Goal: Task Accomplishment & Management: Manage account settings

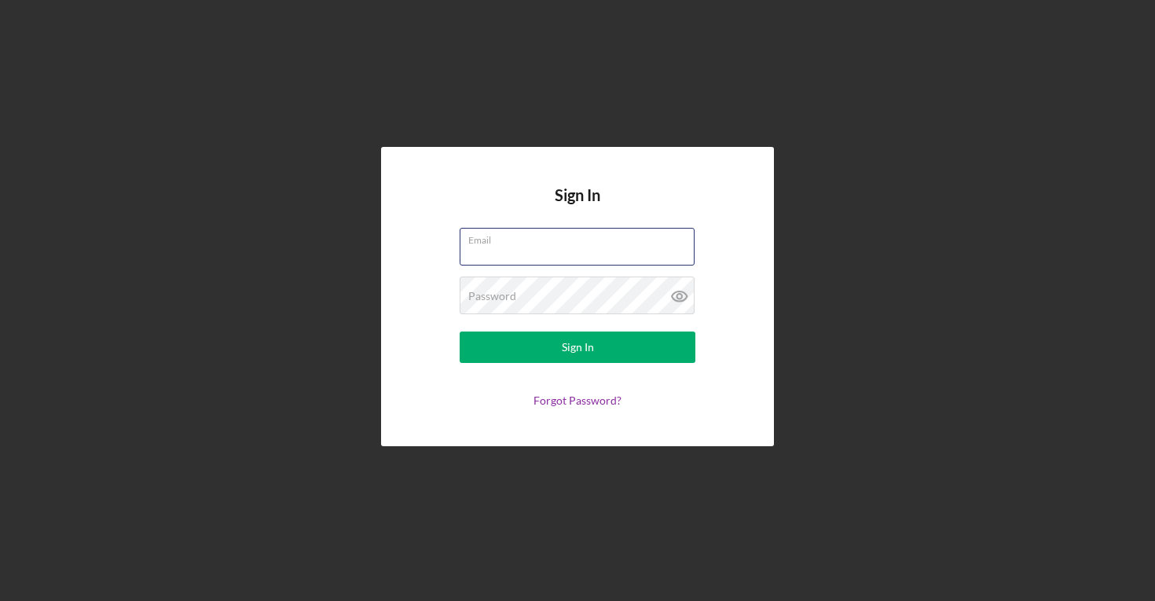
type input "sarah@soundwovengoods.com"
click at [578, 347] on button "Sign In" at bounding box center [578, 347] width 236 height 31
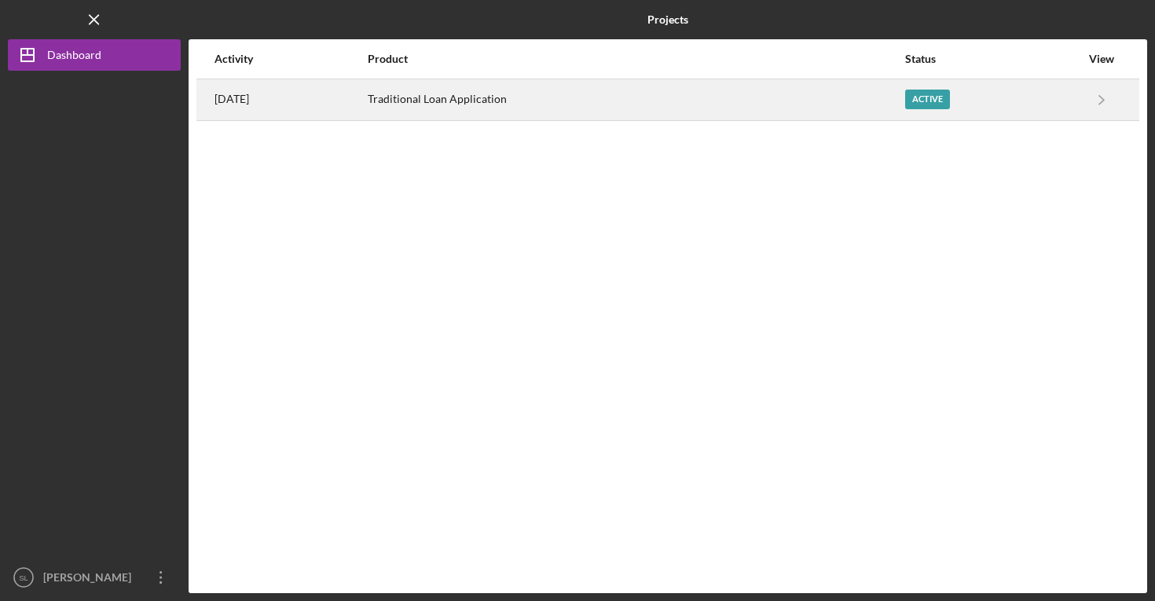
click at [798, 114] on div "Traditional Loan Application" at bounding box center [636, 99] width 536 height 39
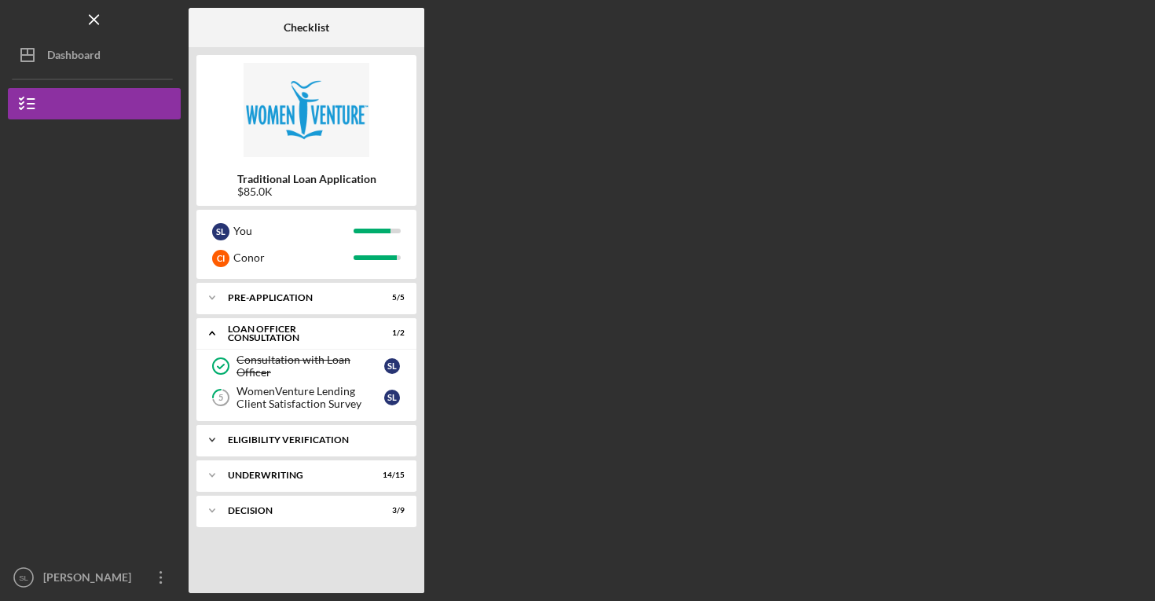
click at [305, 432] on div "Icon/Expander Eligibility Verification 5 / 5" at bounding box center [306, 439] width 220 height 31
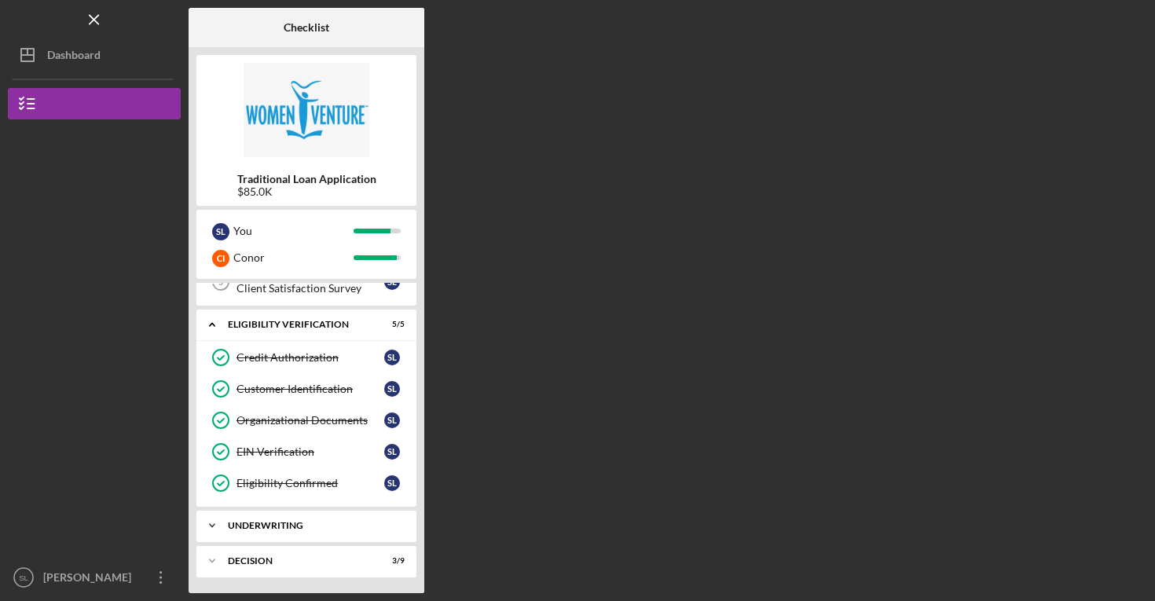
scroll to position [116, 0]
click at [292, 534] on div "Icon/Expander Underwriting 14 / 15" at bounding box center [306, 525] width 220 height 31
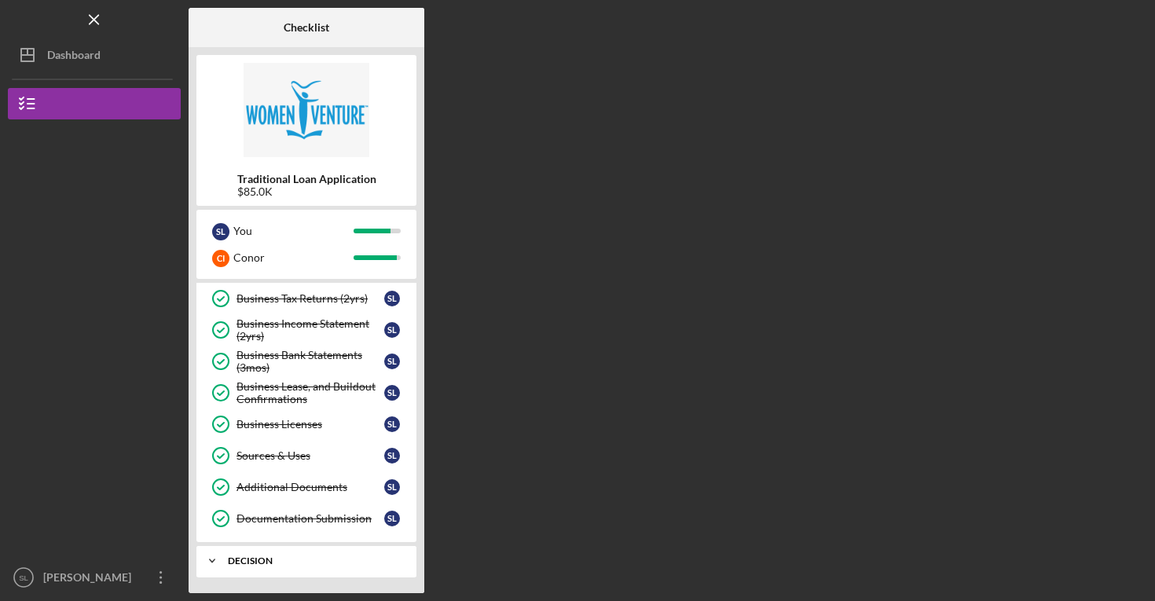
click at [292, 547] on div "Icon/Expander Decision 3 / 9" at bounding box center [306, 560] width 220 height 31
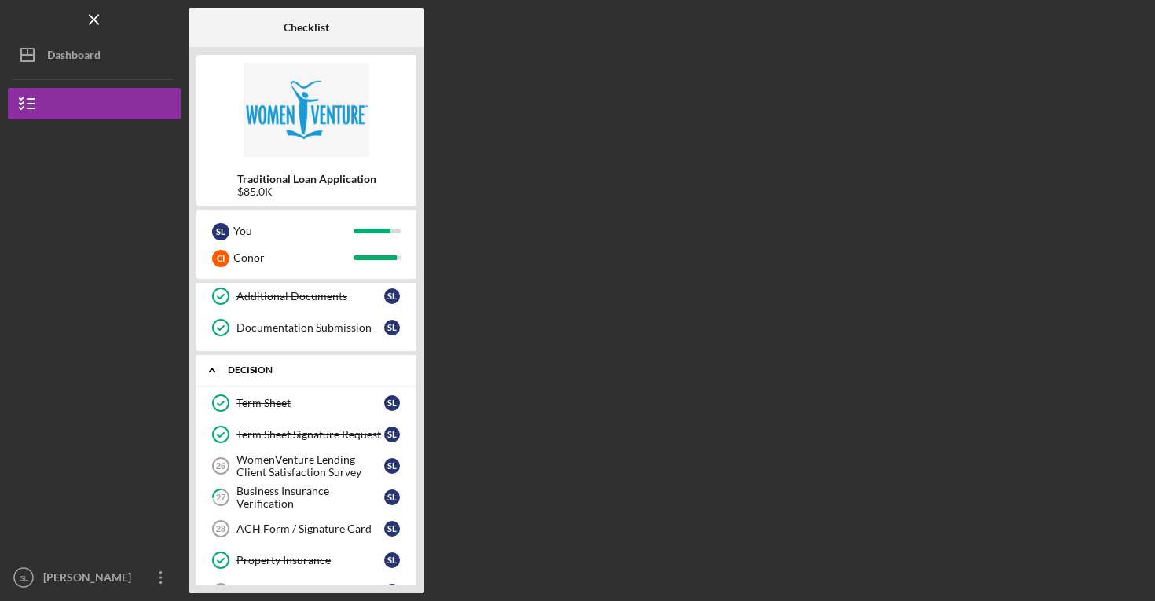
scroll to position [788, 0]
click at [308, 398] on div "Term Sheet" at bounding box center [311, 402] width 148 height 13
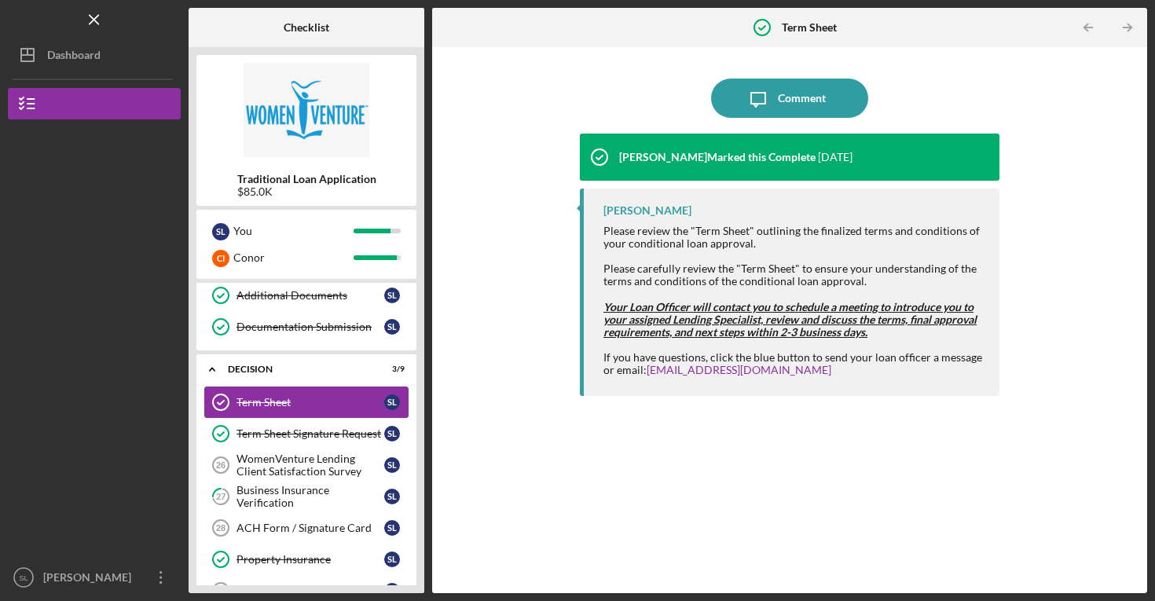
click at [377, 397] on div "Term Sheet" at bounding box center [311, 402] width 148 height 13
click at [343, 436] on div "Term Sheet Signature Request" at bounding box center [311, 434] width 148 height 13
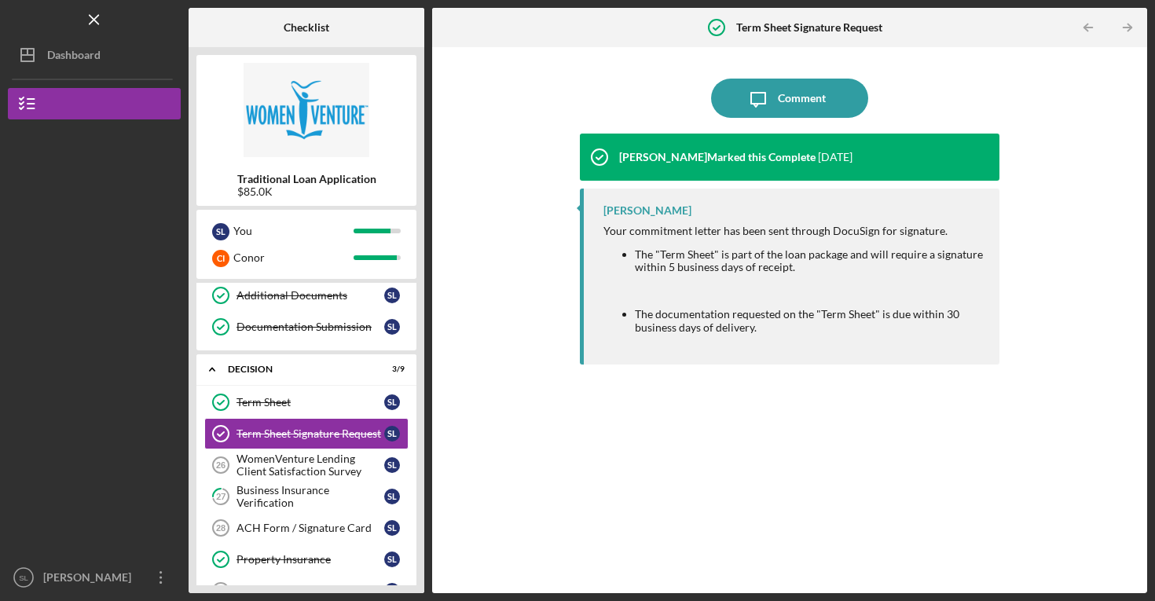
click at [696, 271] on li "The "Term Sheet" is part of the loan package and will require a signature withi…" at bounding box center [809, 260] width 349 height 25
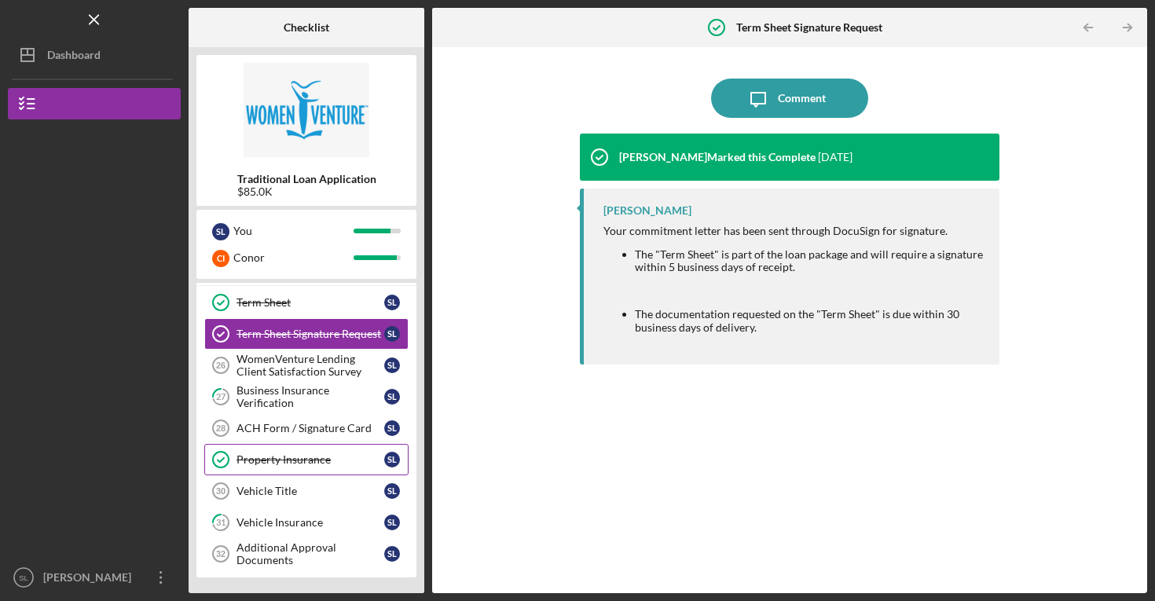
scroll to position [887, 0]
click at [307, 398] on div "Business Insurance Verification" at bounding box center [311, 396] width 148 height 25
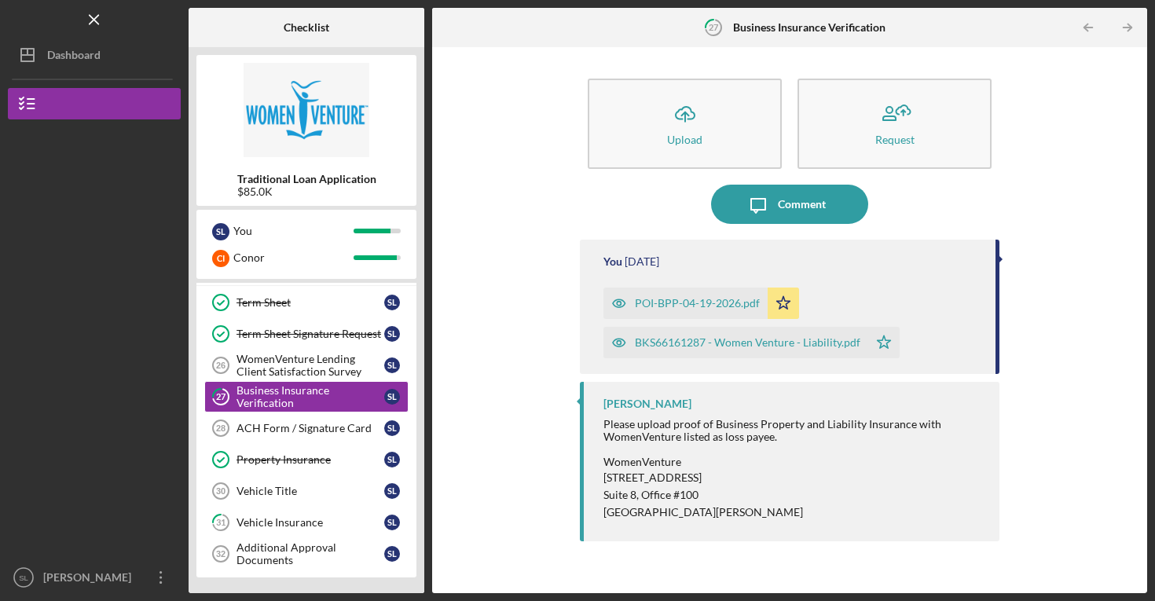
click at [707, 299] on div "POI-BPP-04-19-2026.pdf" at bounding box center [697, 303] width 125 height 13
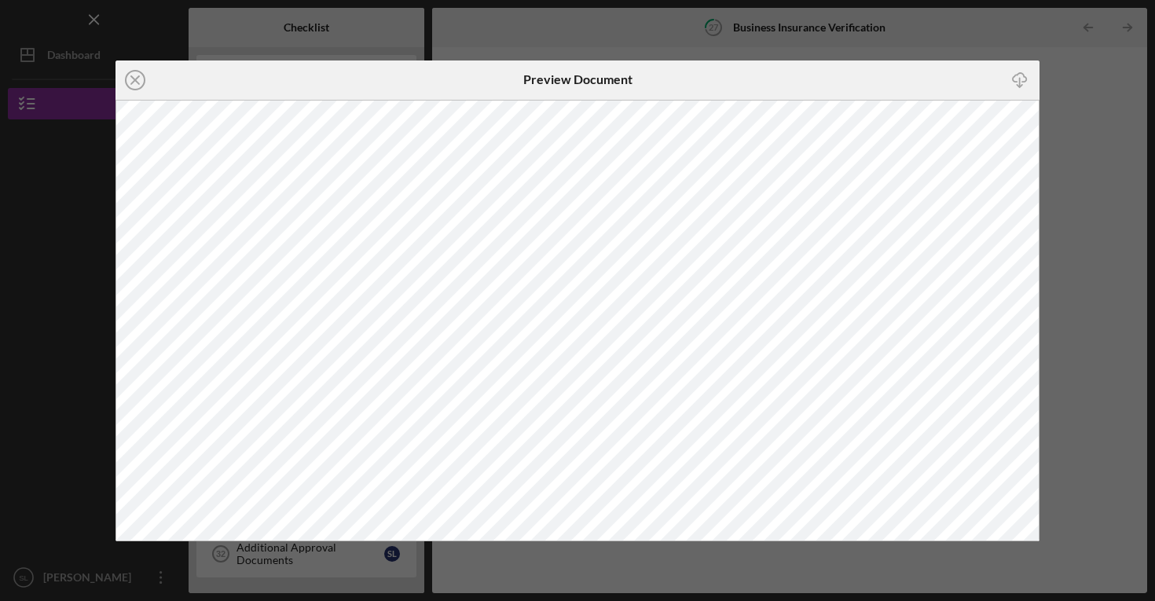
click at [1091, 137] on div "Icon/Close Preview Document Icon/Download" at bounding box center [577, 300] width 1155 height 601
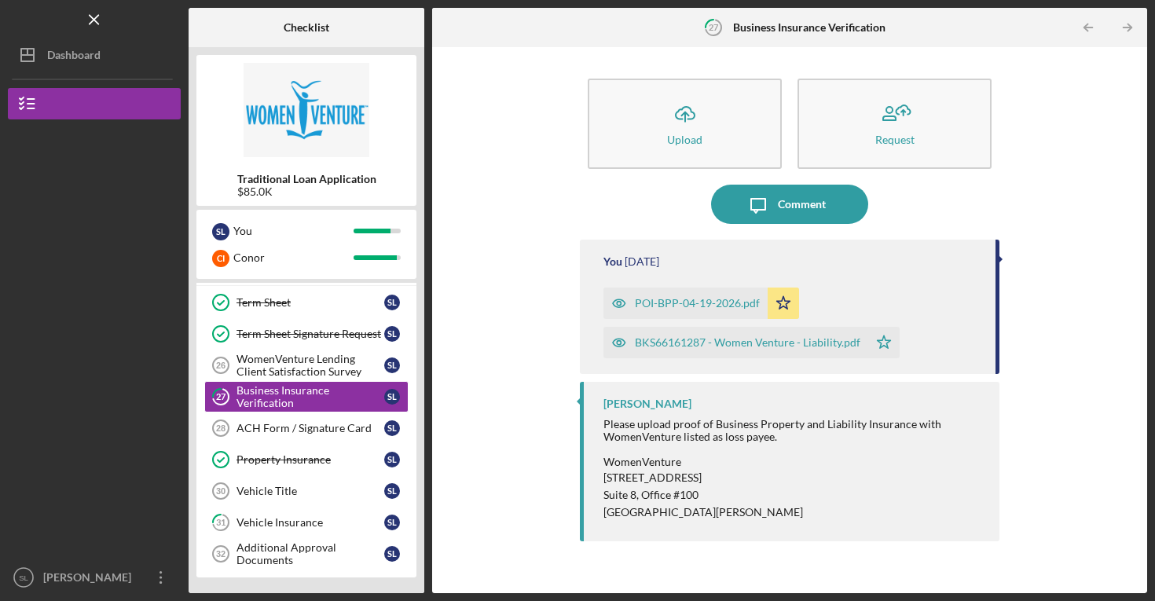
click at [751, 342] on div "BKS66161287 - Women Venture - Liability.pdf" at bounding box center [748, 342] width 226 height 13
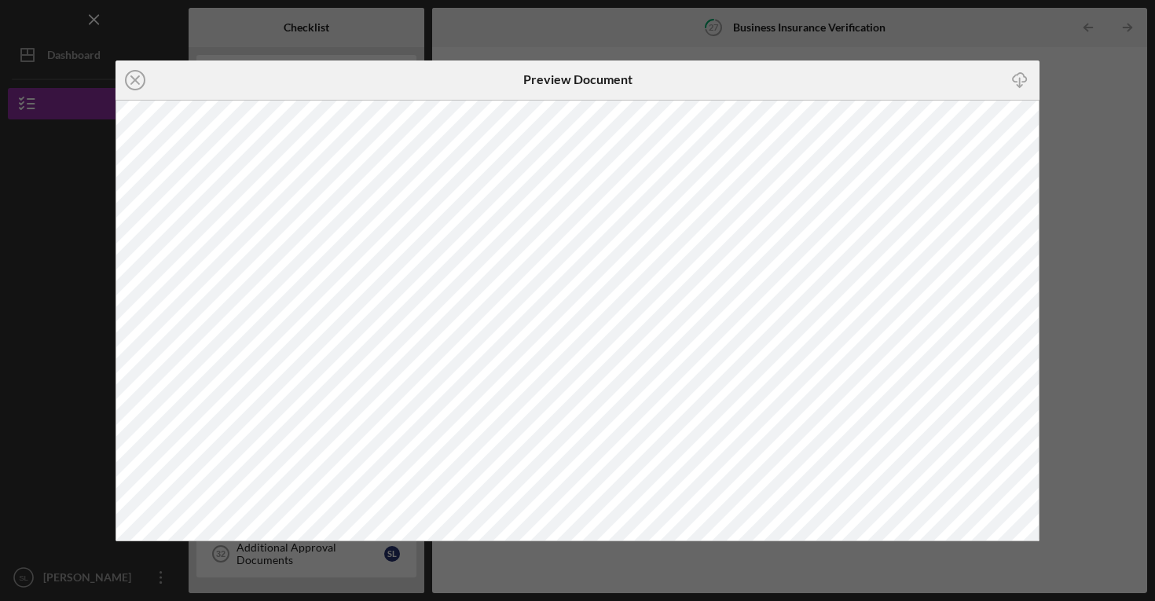
click at [934, 28] on div "Icon/Close Preview Document Icon/Download" at bounding box center [577, 300] width 1155 height 601
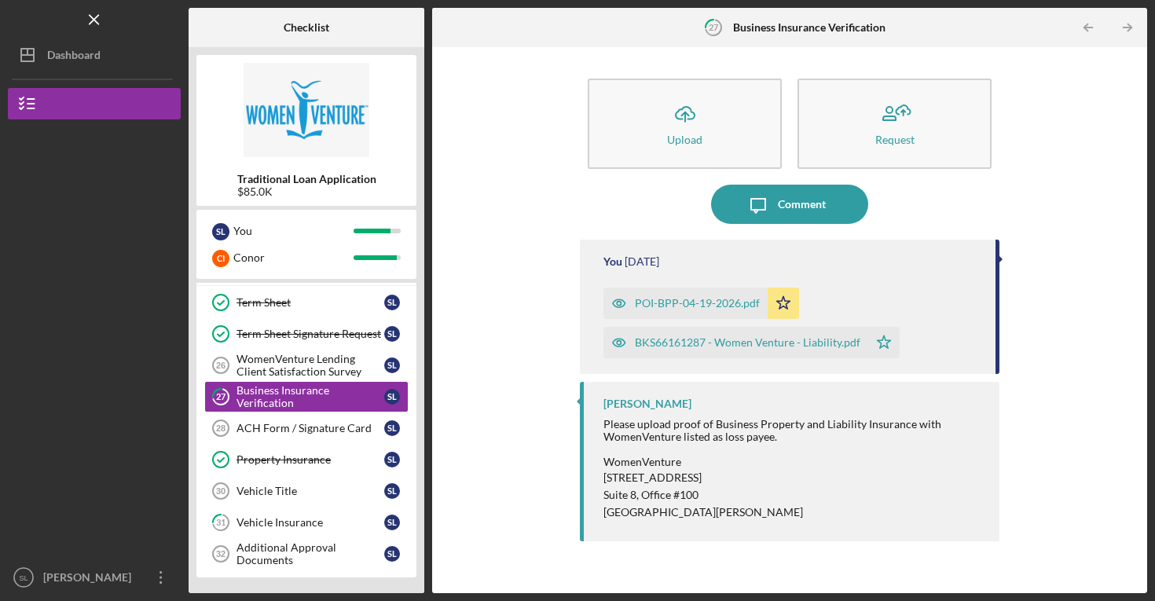
click at [692, 307] on div "POI-BPP-04-19-2026.pdf" at bounding box center [697, 303] width 125 height 13
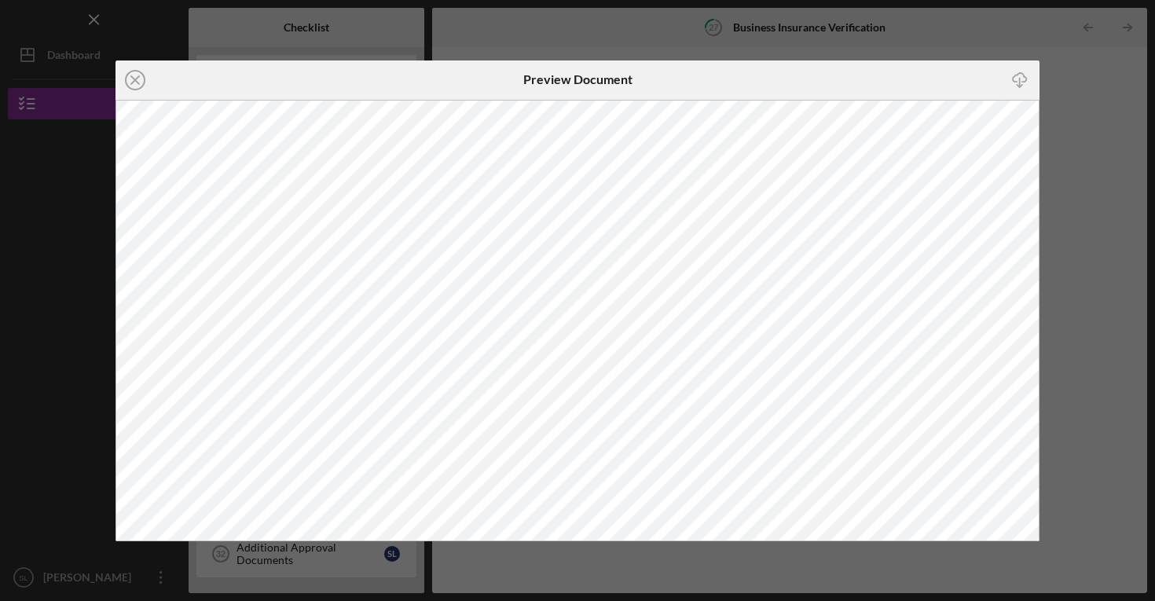
click at [1045, 518] on div "Icon/Close Preview Document Icon/Download" at bounding box center [577, 300] width 1155 height 601
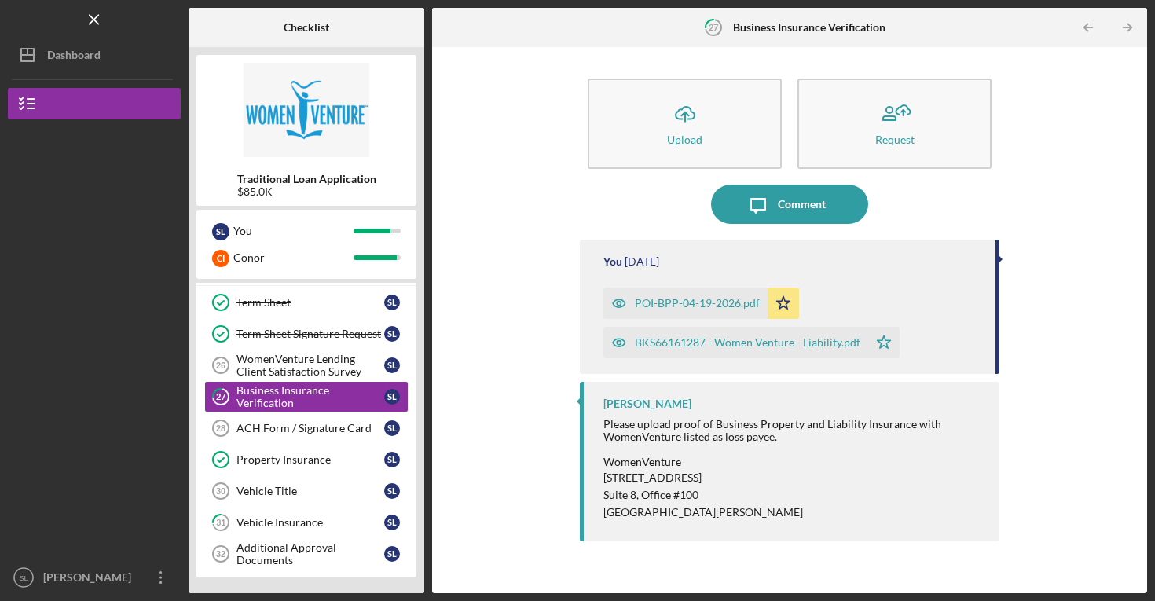
click at [813, 349] on div "BKS66161287 - Women Venture - Liability.pdf" at bounding box center [736, 342] width 265 height 31
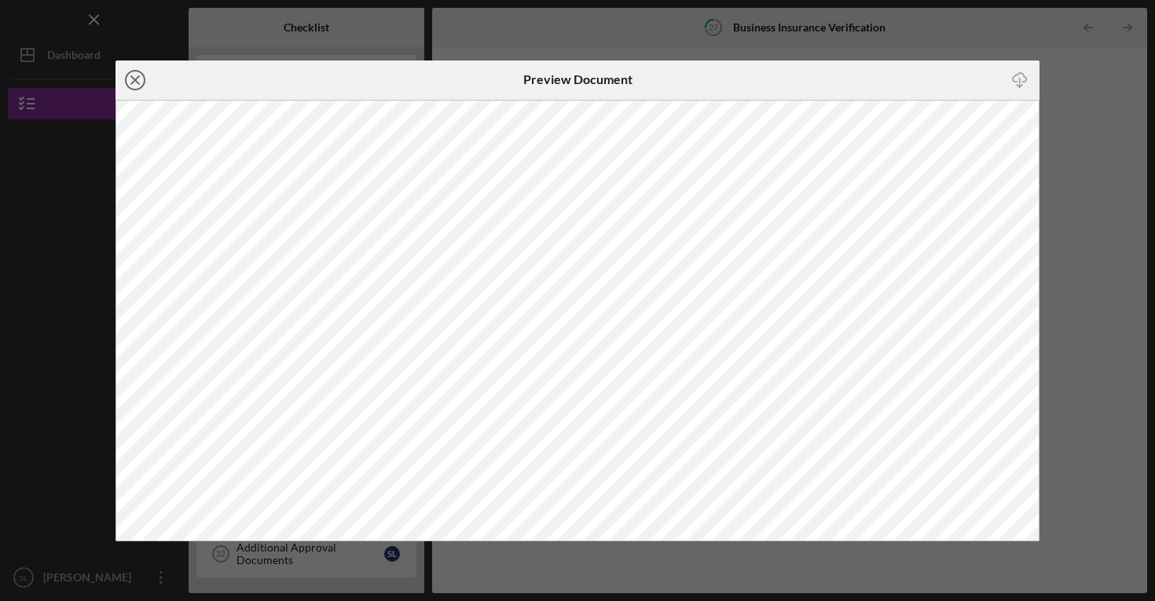
click at [135, 81] on icon "Icon/Close" at bounding box center [135, 80] width 39 height 39
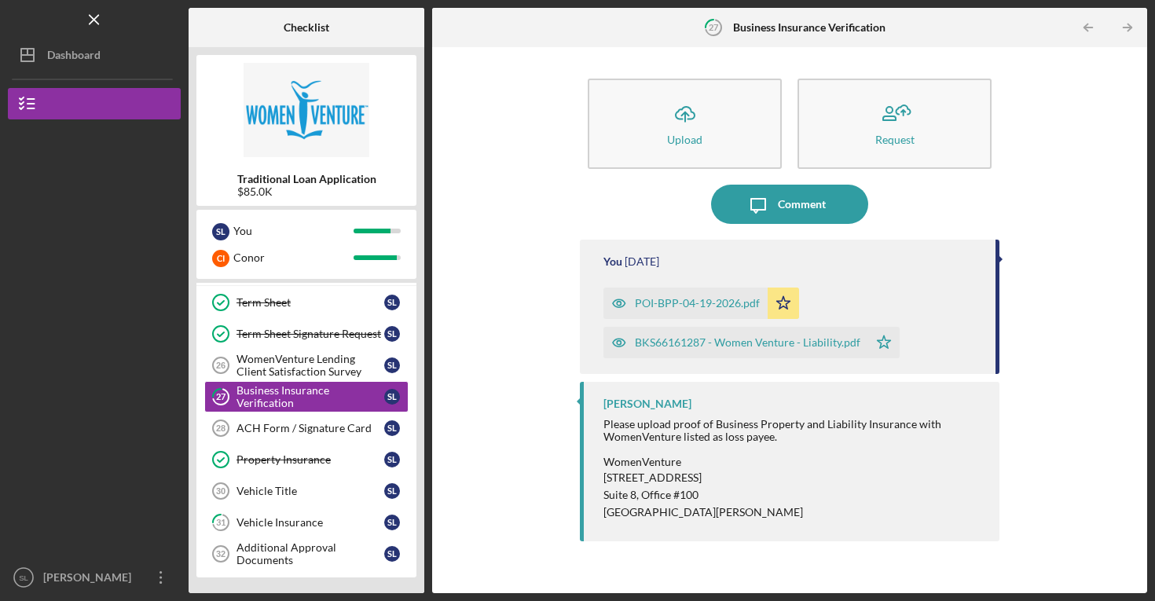
click at [669, 351] on div "BKS66161287 - Women Venture - Liability.pdf" at bounding box center [736, 342] width 265 height 31
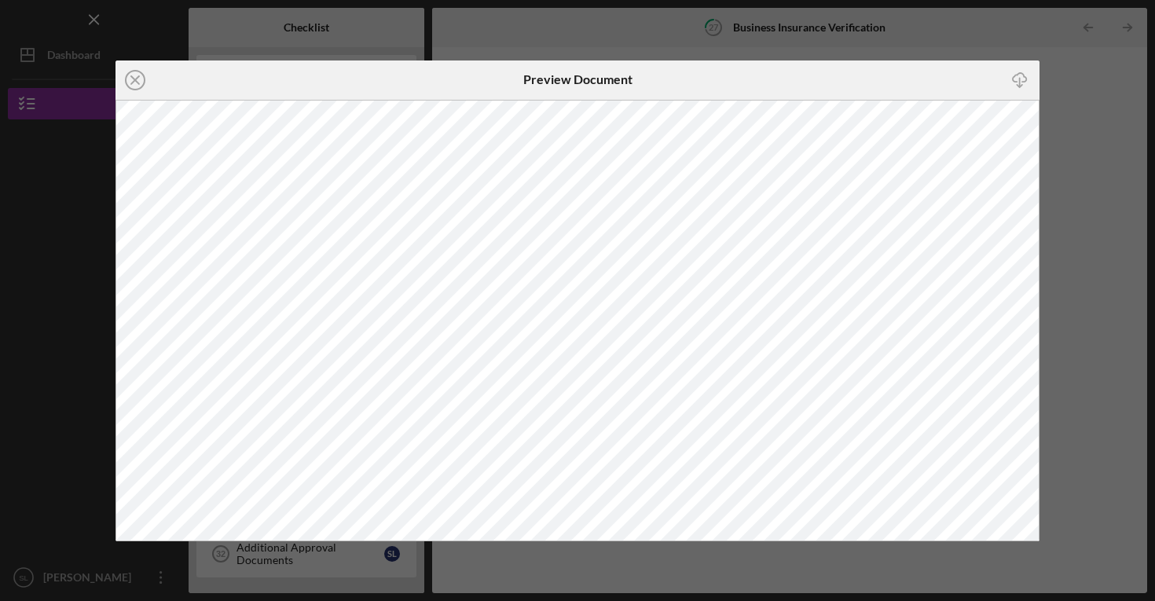
click at [1108, 134] on div "Icon/Close Preview Document Icon/Download" at bounding box center [577, 300] width 1155 height 601
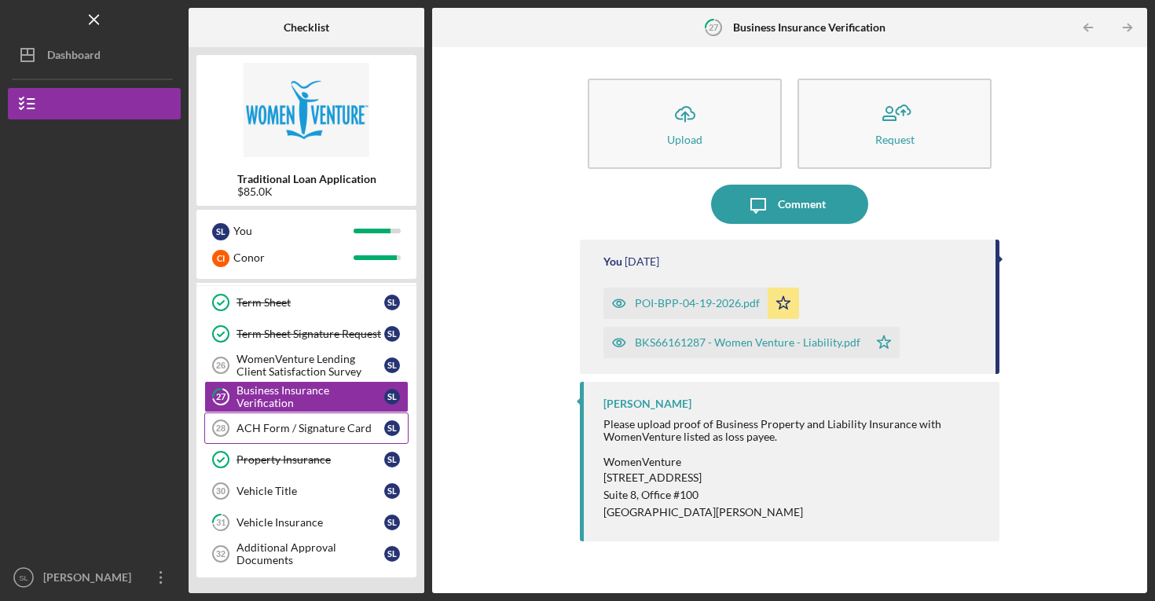
click at [281, 417] on link "ACH Form / Signature Card 28 ACH Form / Signature Card S L" at bounding box center [306, 428] width 204 height 31
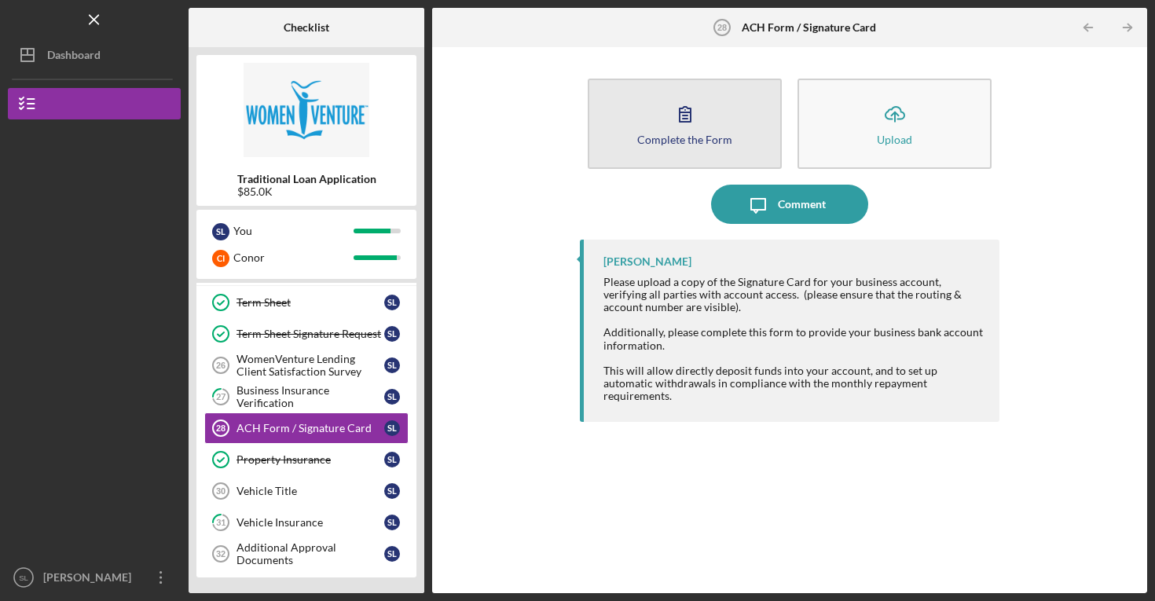
click at [697, 105] on icon "button" at bounding box center [685, 113] width 39 height 39
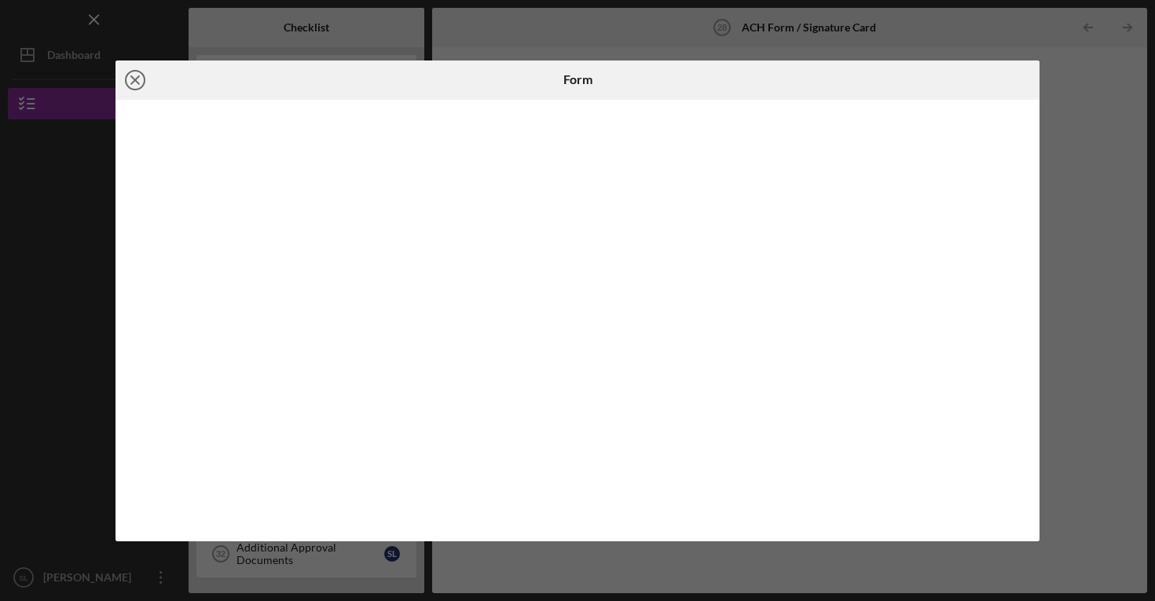
click at [134, 78] on line at bounding box center [135, 80] width 8 height 8
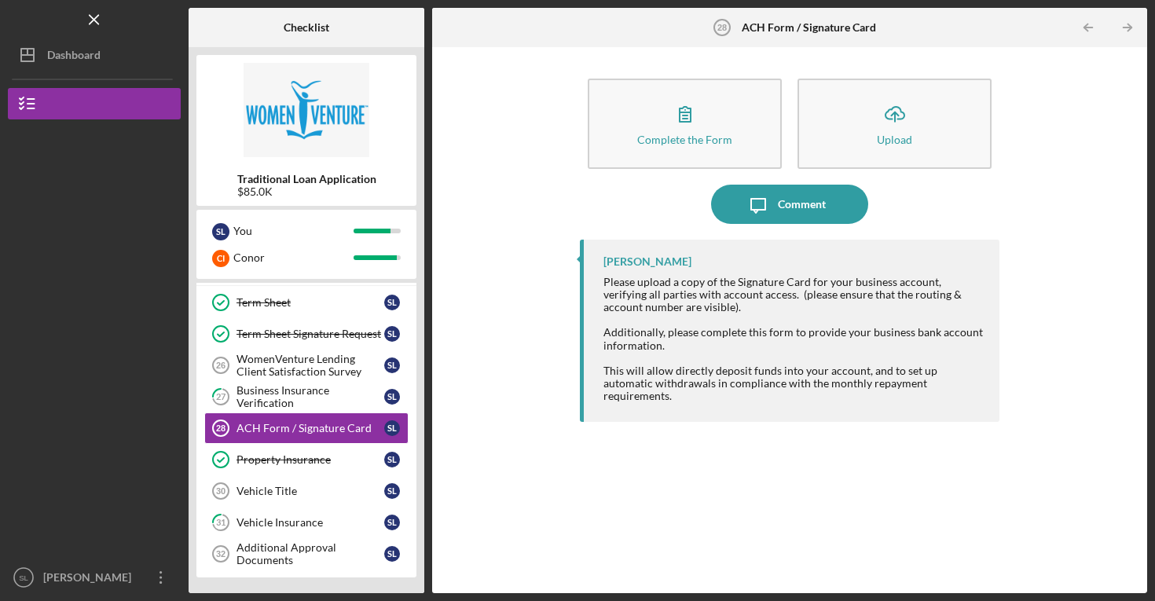
click at [669, 303] on div "Please upload a copy of the Signature Card for your business account, verifying…" at bounding box center [794, 295] width 380 height 38
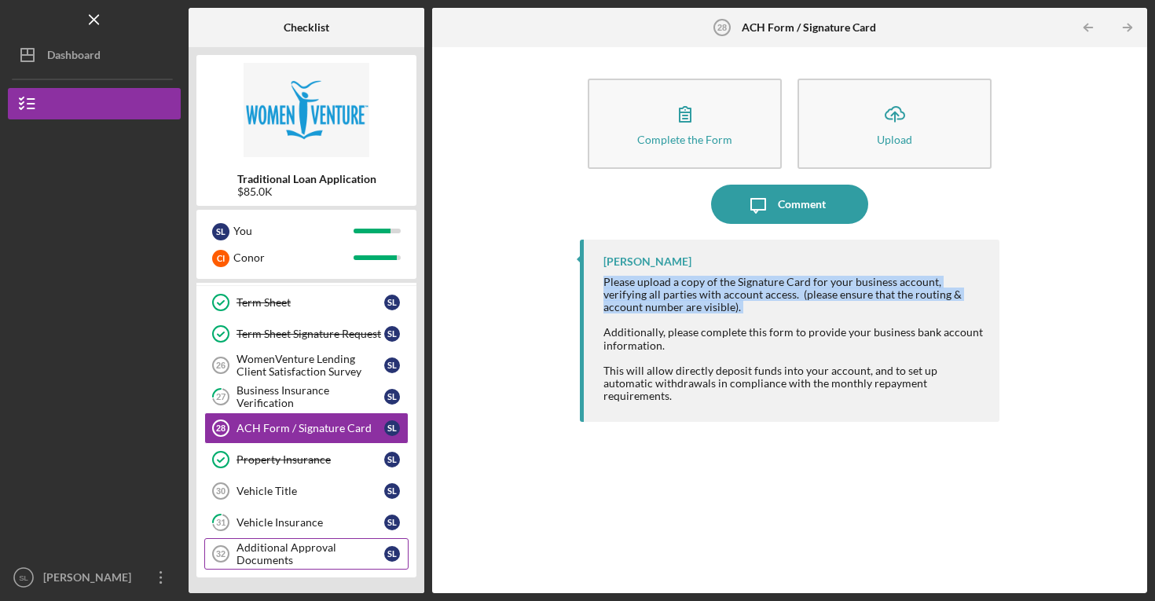
click at [251, 565] on div "Additional Approval Documents" at bounding box center [311, 554] width 148 height 25
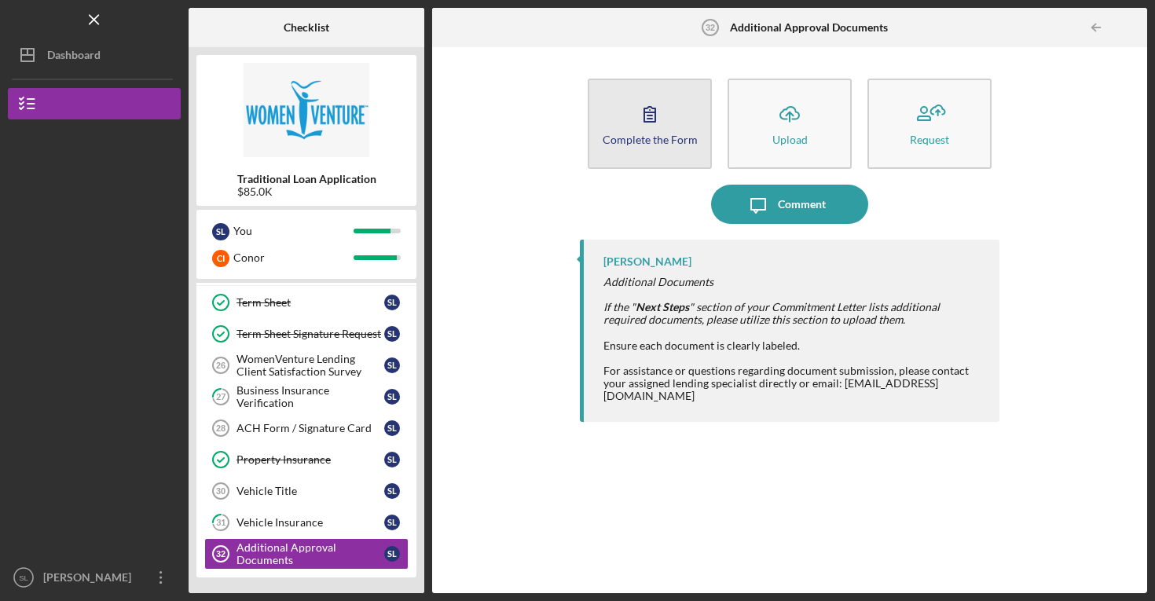
click at [632, 92] on button "Complete the Form Form" at bounding box center [650, 124] width 124 height 90
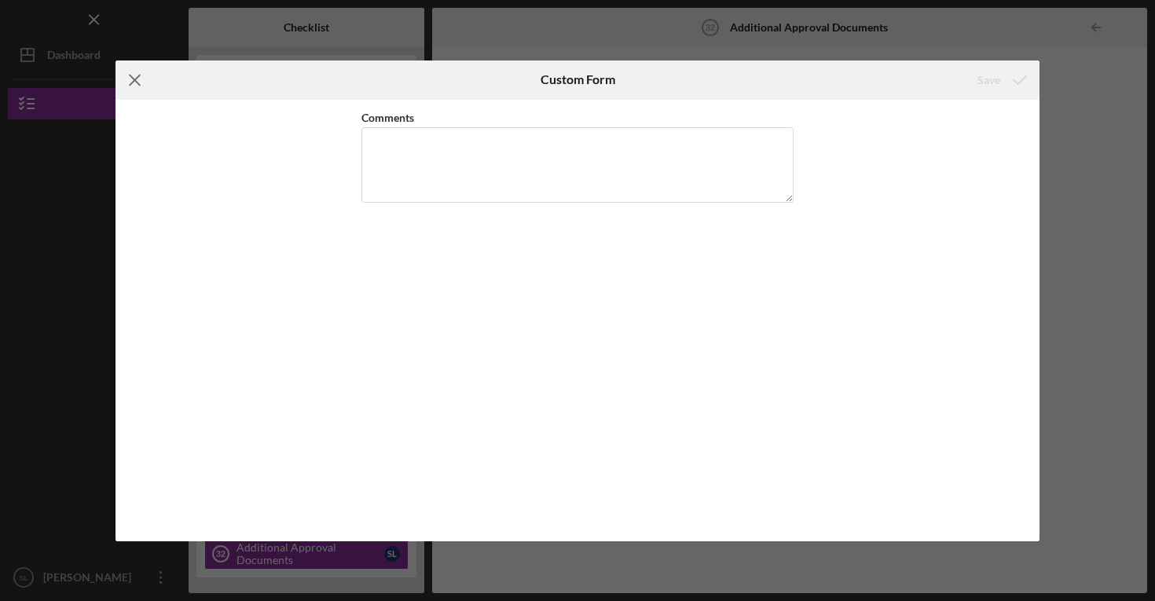
click at [132, 77] on line at bounding box center [135, 80] width 10 height 10
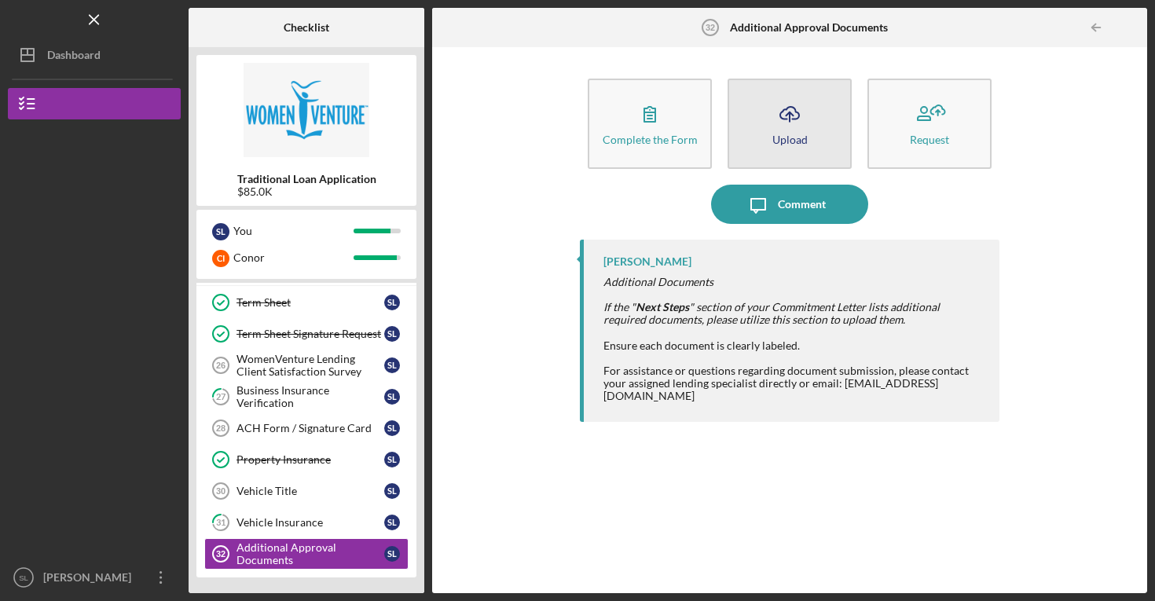
click at [828, 149] on button "Icon/Upload Upload" at bounding box center [790, 124] width 124 height 90
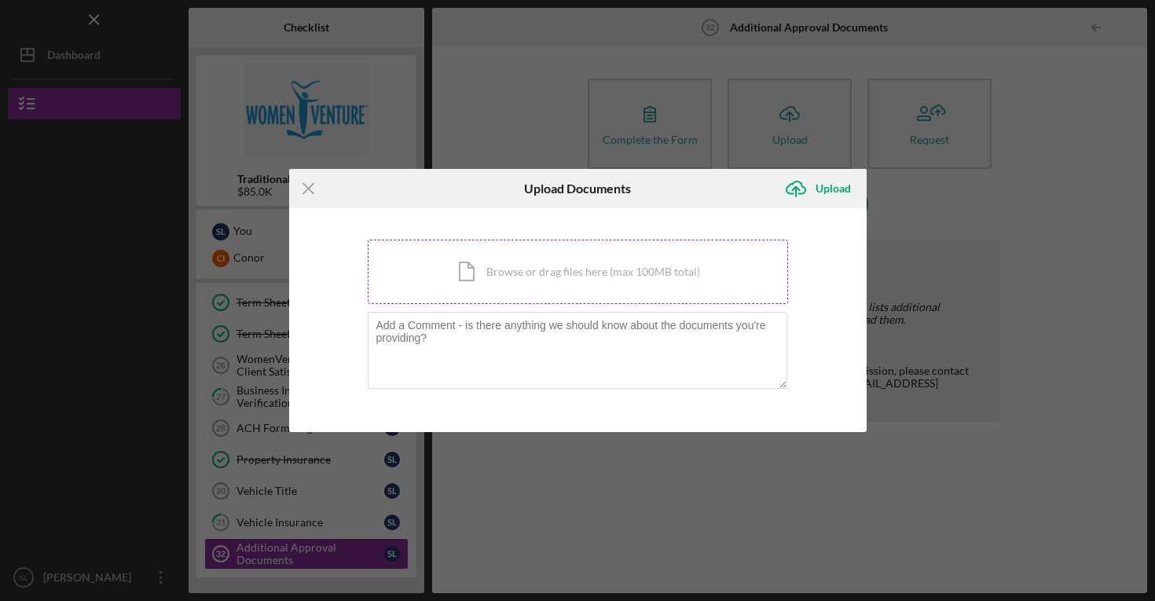
click at [537, 279] on div "Icon/Document Browse or drag files here (max 100MB total) Tap to choose files o…" at bounding box center [578, 272] width 421 height 64
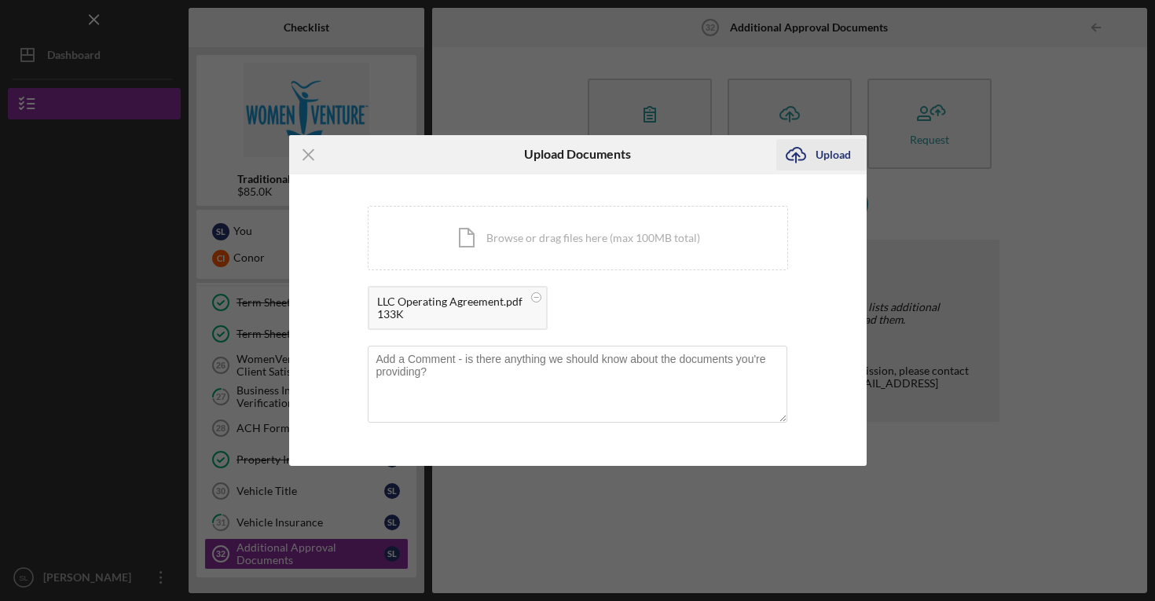
click at [843, 160] on div "Upload" at bounding box center [833, 154] width 35 height 31
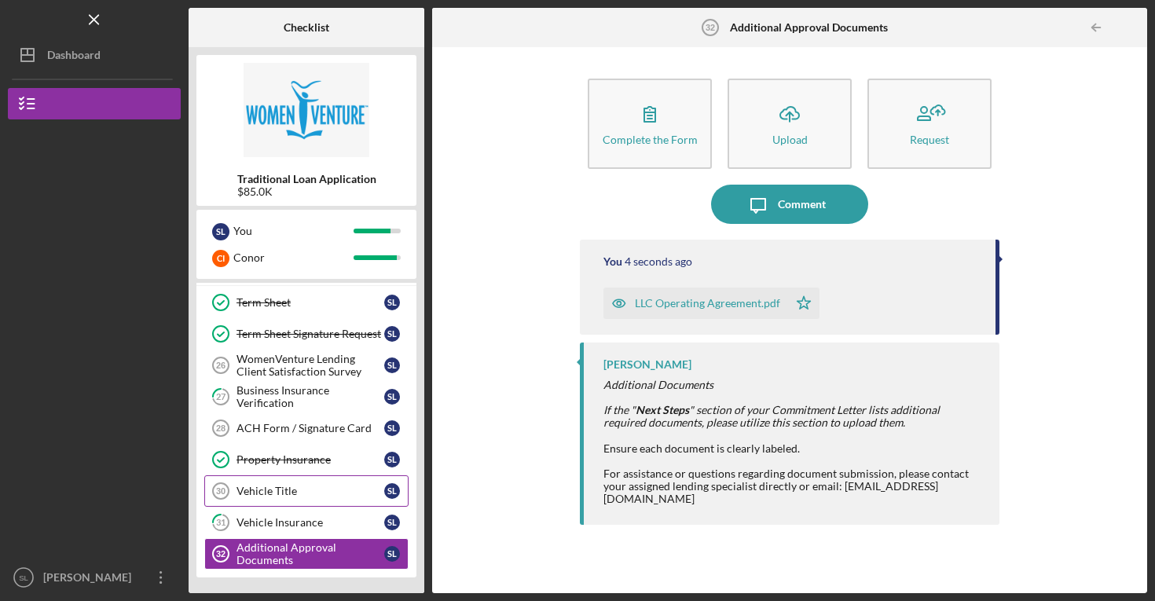
click at [321, 501] on link "Vehicle Title 30 Vehicle Title S L" at bounding box center [306, 491] width 204 height 31
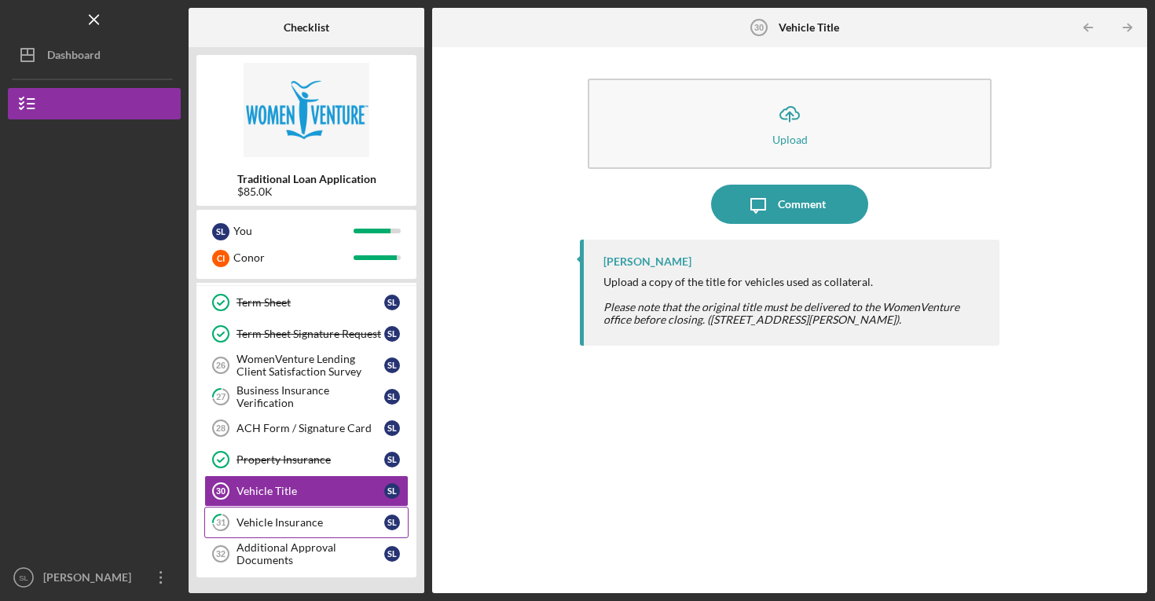
click at [320, 523] on div "Vehicle Insurance" at bounding box center [311, 522] width 148 height 13
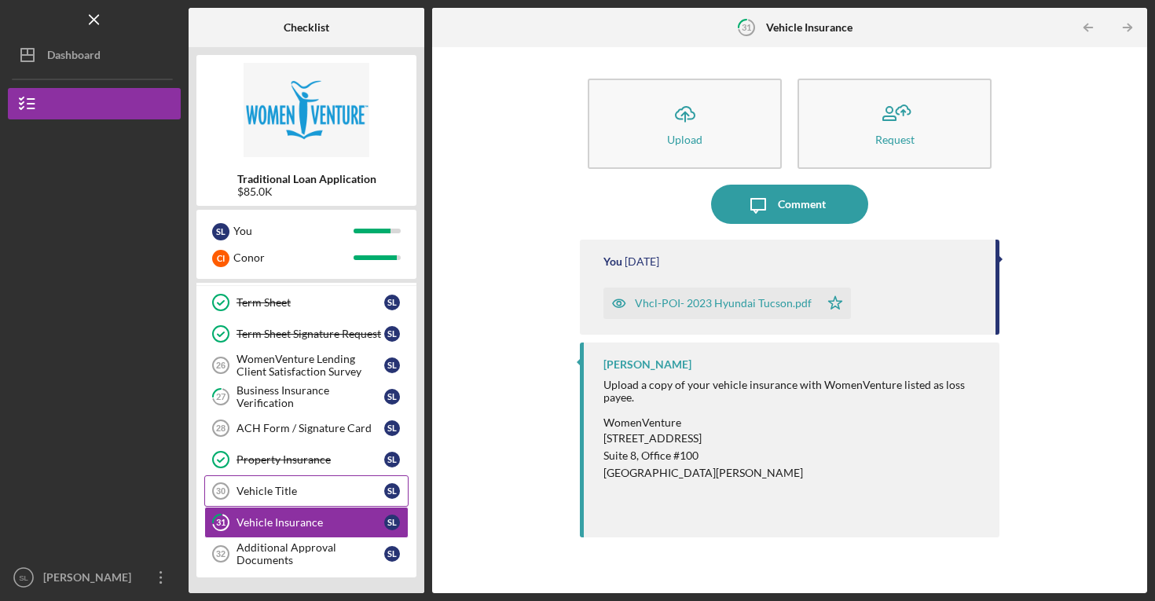
click at [299, 502] on link "Vehicle Title 30 Vehicle Title S L" at bounding box center [306, 491] width 204 height 31
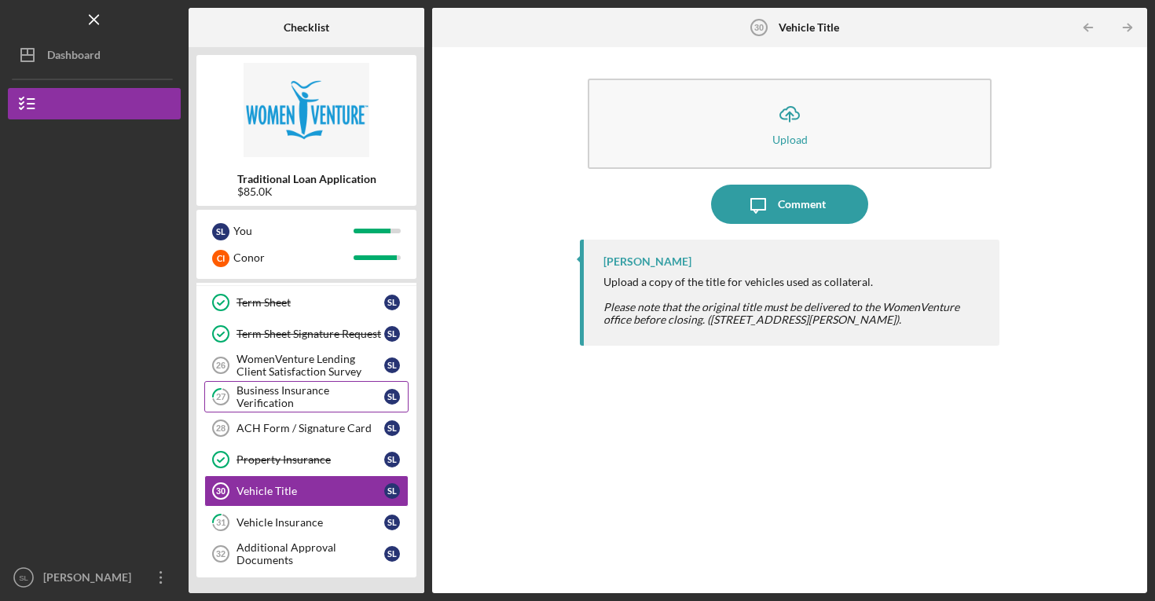
click at [315, 409] on div "Business Insurance Verification" at bounding box center [311, 396] width 148 height 25
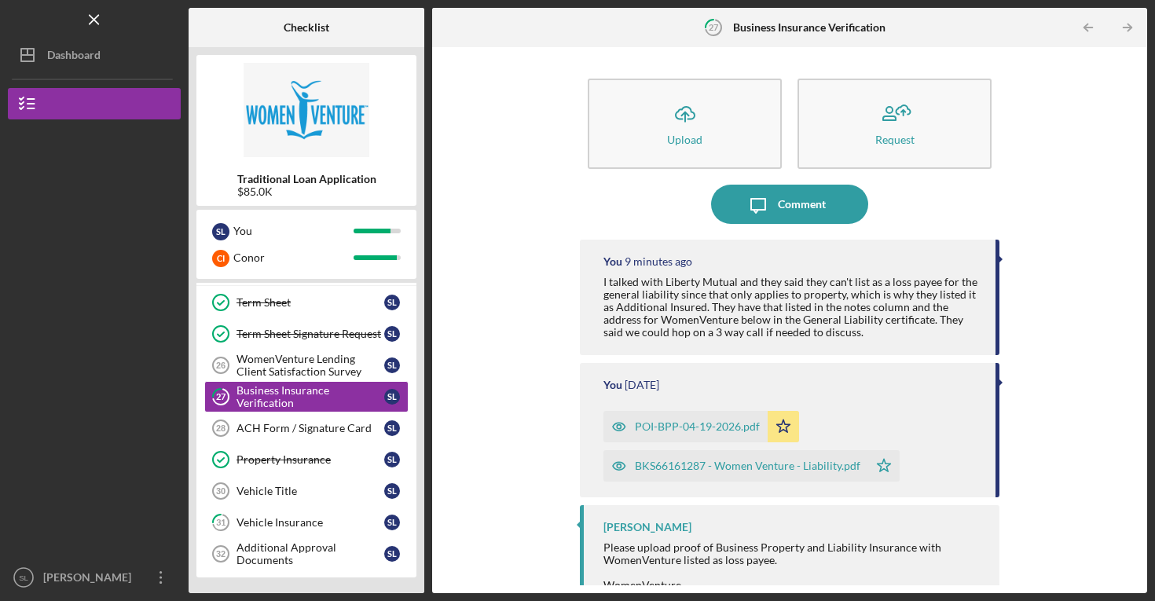
click at [816, 315] on div "I talked with Liberty Mutual and they said they can't list as a loss payee for …" at bounding box center [792, 307] width 376 height 63
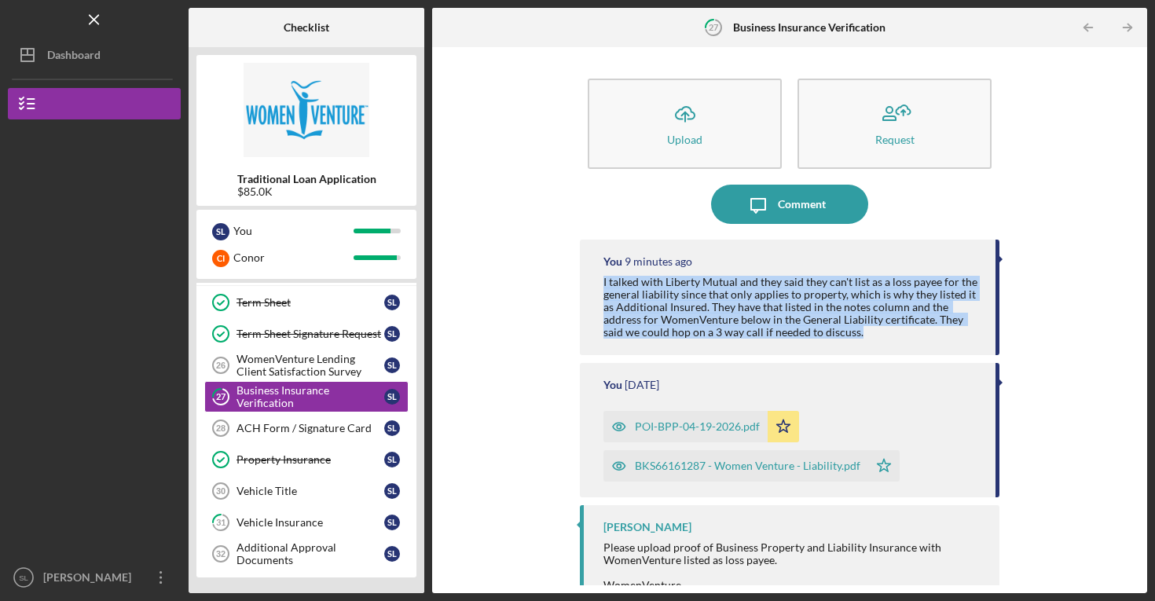
copy div "I talked with Liberty Mutual and they said they can't list as a loss payee for …"
click at [255, 499] on link "Vehicle Title 30 Vehicle Title S L" at bounding box center [306, 491] width 204 height 31
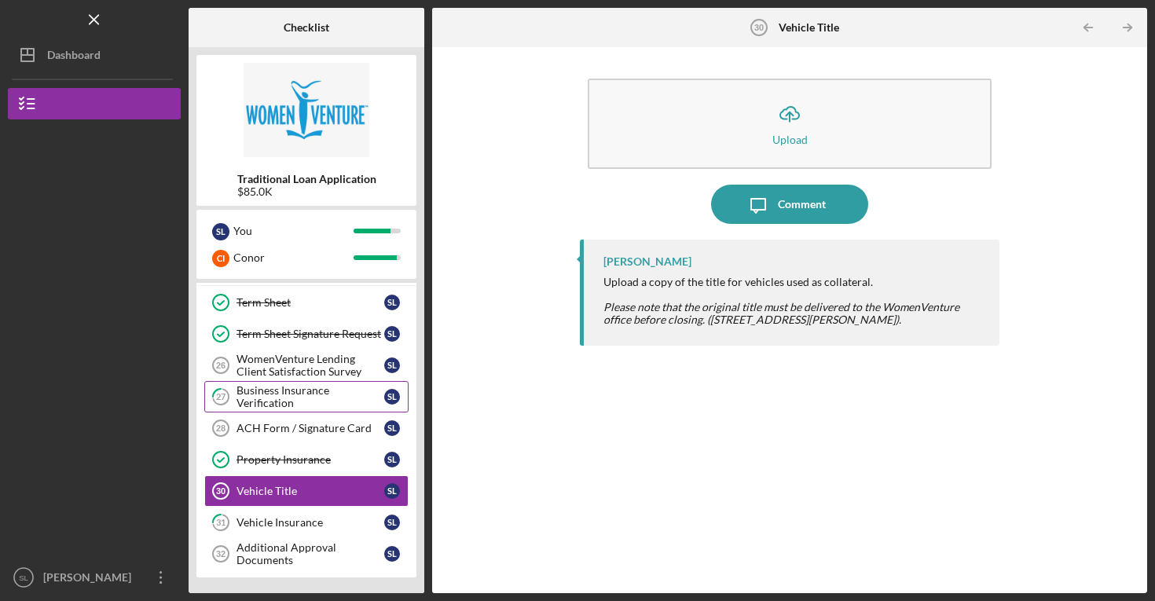
click at [290, 411] on link "27 Business Insurance Verification S L" at bounding box center [306, 396] width 204 height 31
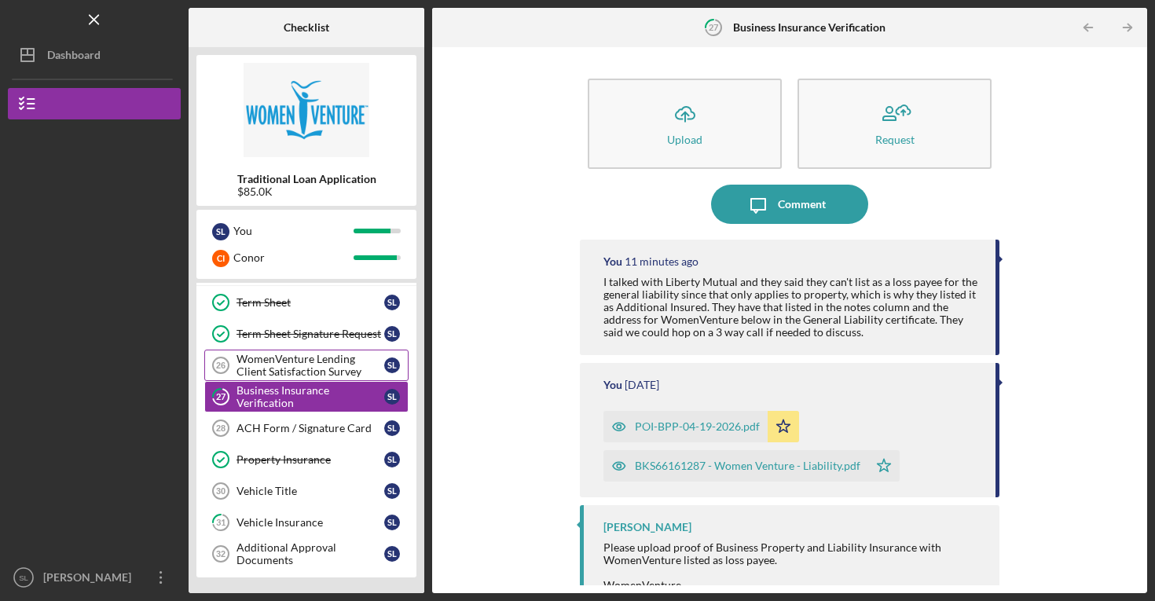
click at [296, 354] on div "WomenVenture Lending Client Satisfaction Survey" at bounding box center [311, 365] width 148 height 25
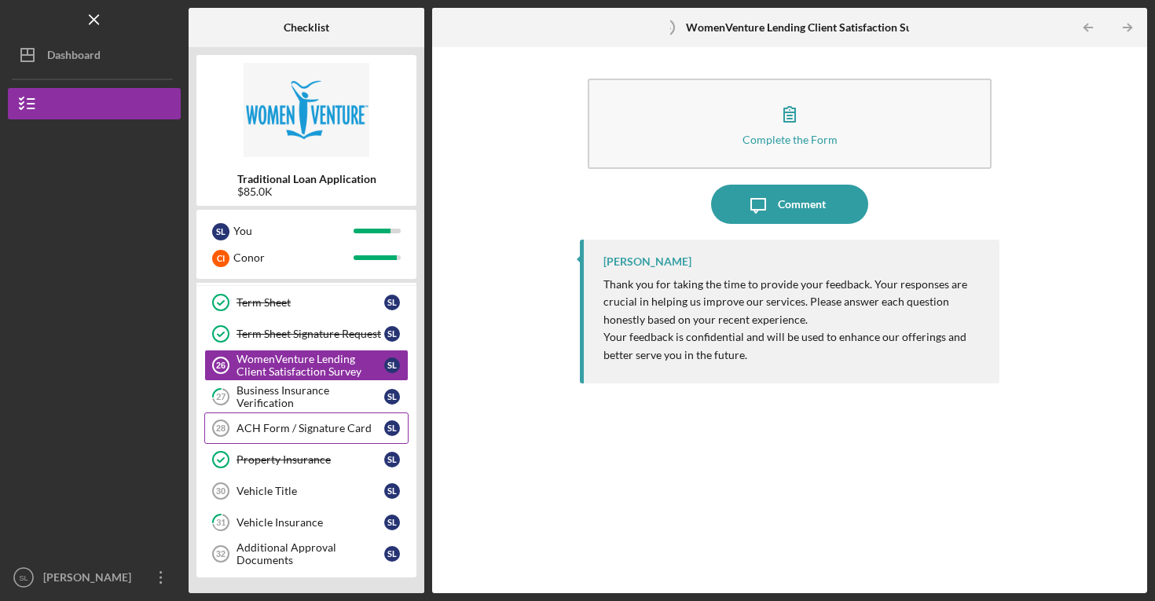
scroll to position [887, 0]
click at [281, 432] on div "ACH Form / Signature Card" at bounding box center [311, 428] width 148 height 13
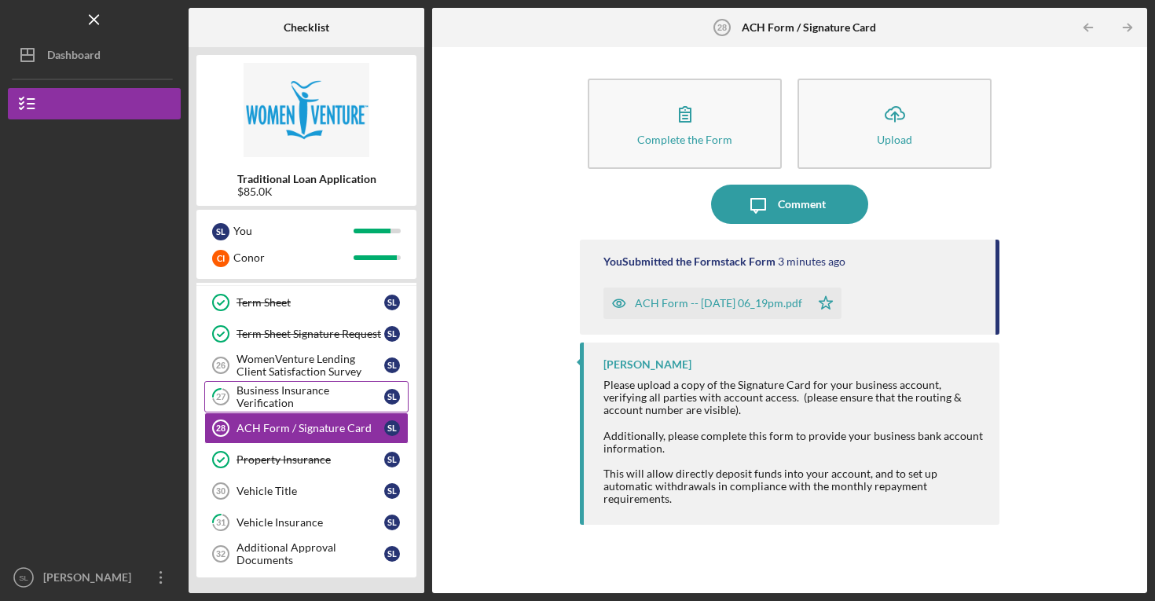
click at [281, 405] on div "Business Insurance Verification" at bounding box center [311, 396] width 148 height 25
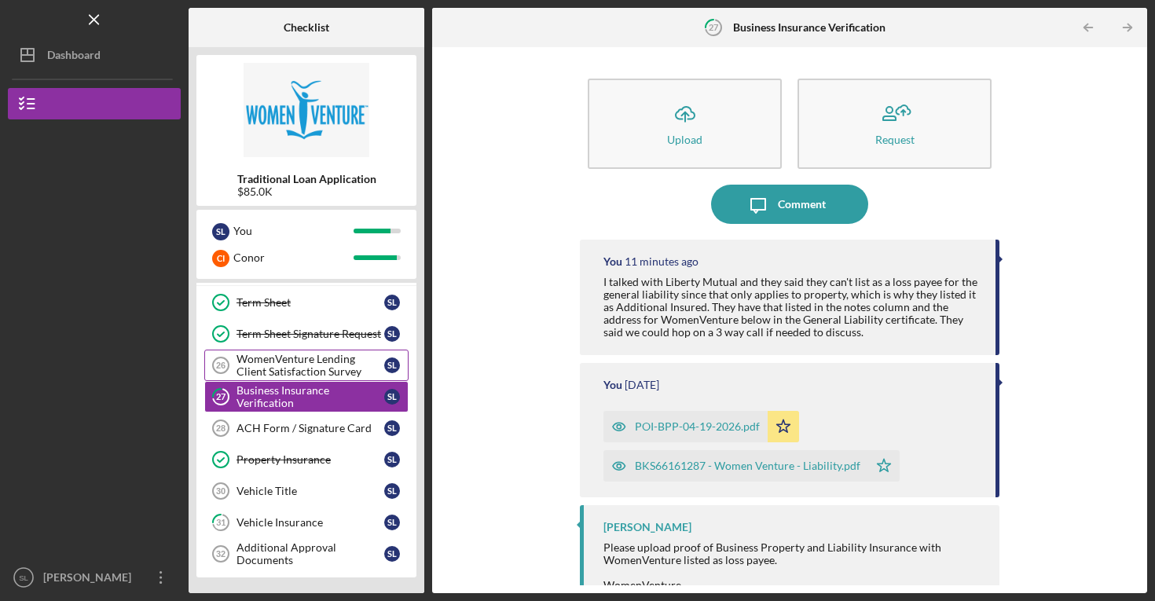
click at [310, 354] on div "WomenVenture Lending Client Satisfaction Survey" at bounding box center [311, 365] width 148 height 25
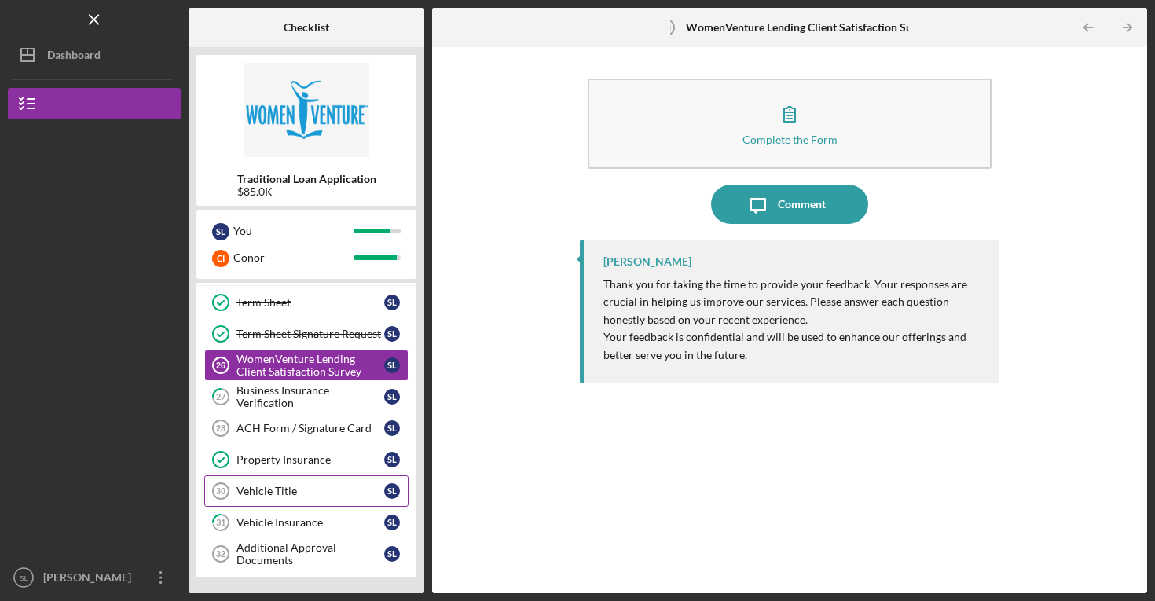
click at [314, 487] on div "Vehicle Title" at bounding box center [311, 491] width 148 height 13
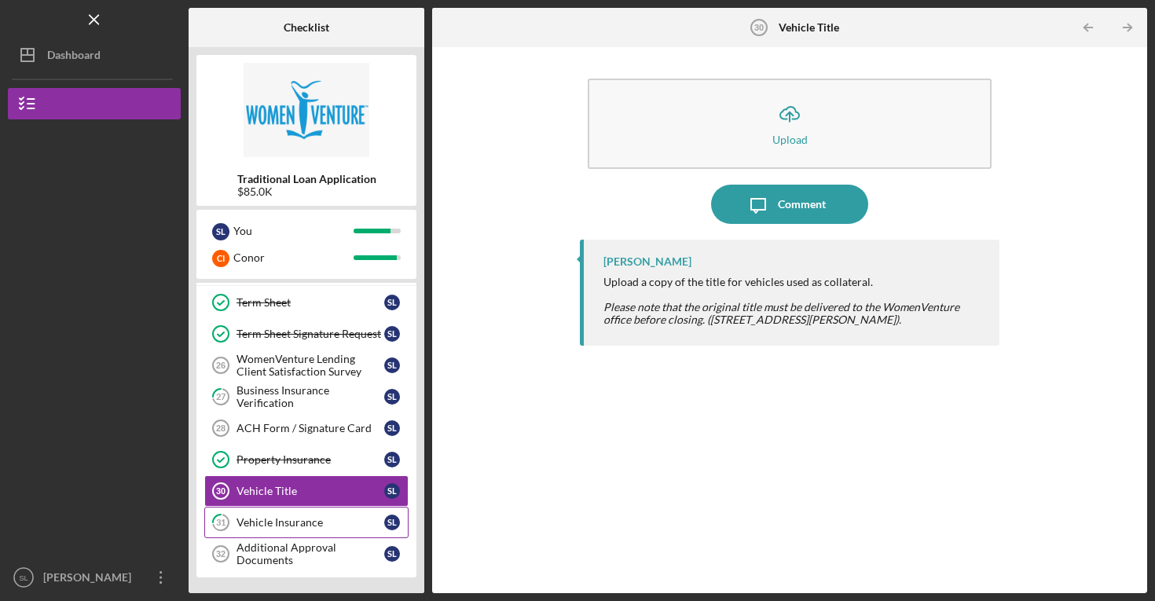
click at [318, 533] on link "31 Vehicle Insurance S L" at bounding box center [306, 522] width 204 height 31
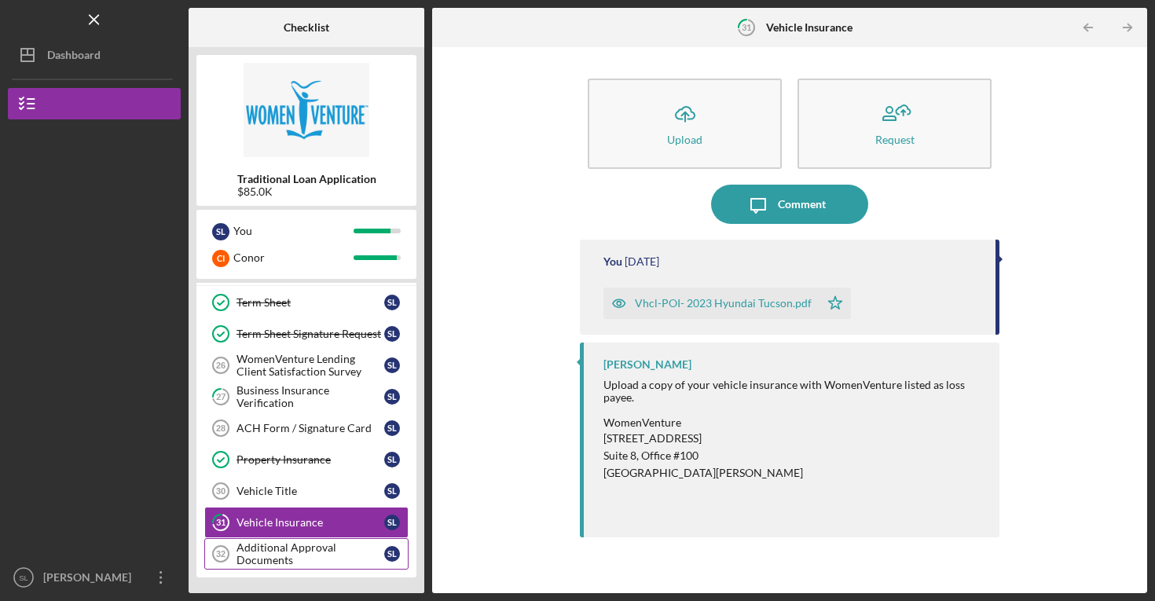
click at [320, 549] on div "Additional Approval Documents" at bounding box center [311, 554] width 148 height 25
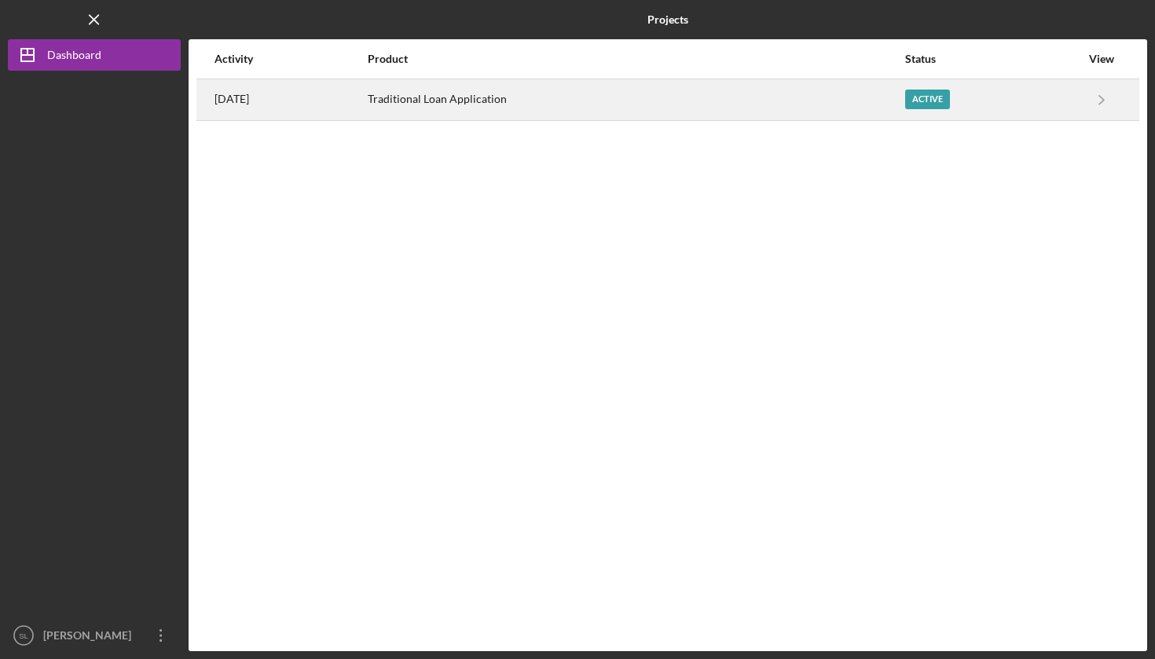
click at [822, 89] on div "Traditional Loan Application" at bounding box center [636, 99] width 536 height 39
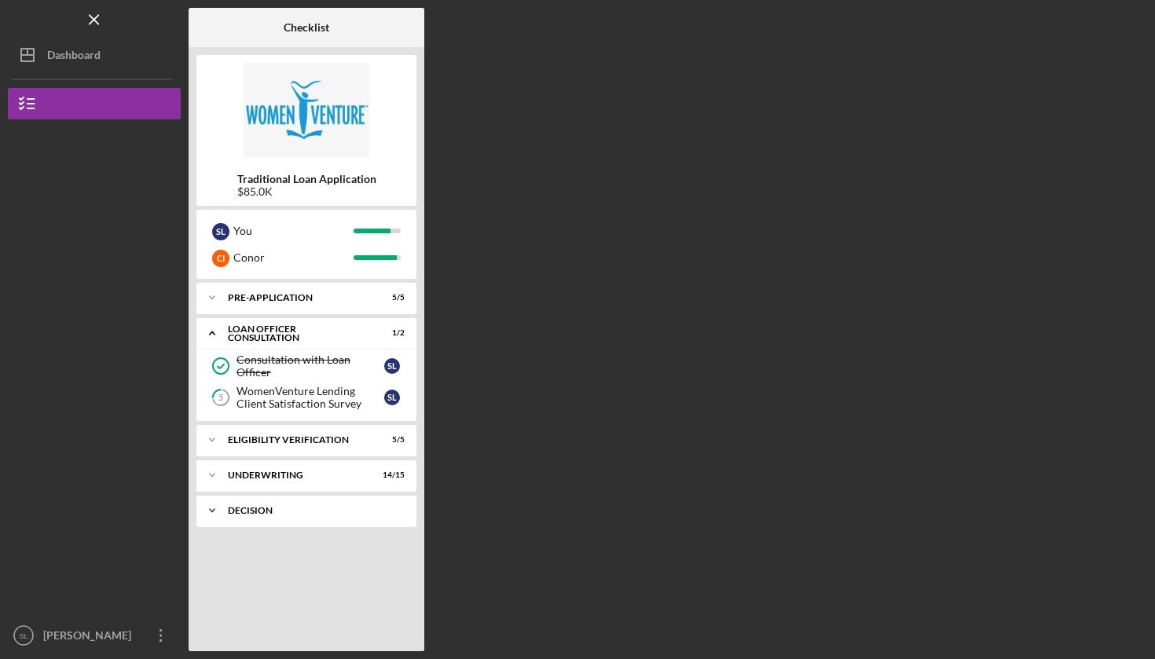
click at [288, 512] on div "Decision" at bounding box center [312, 510] width 169 height 9
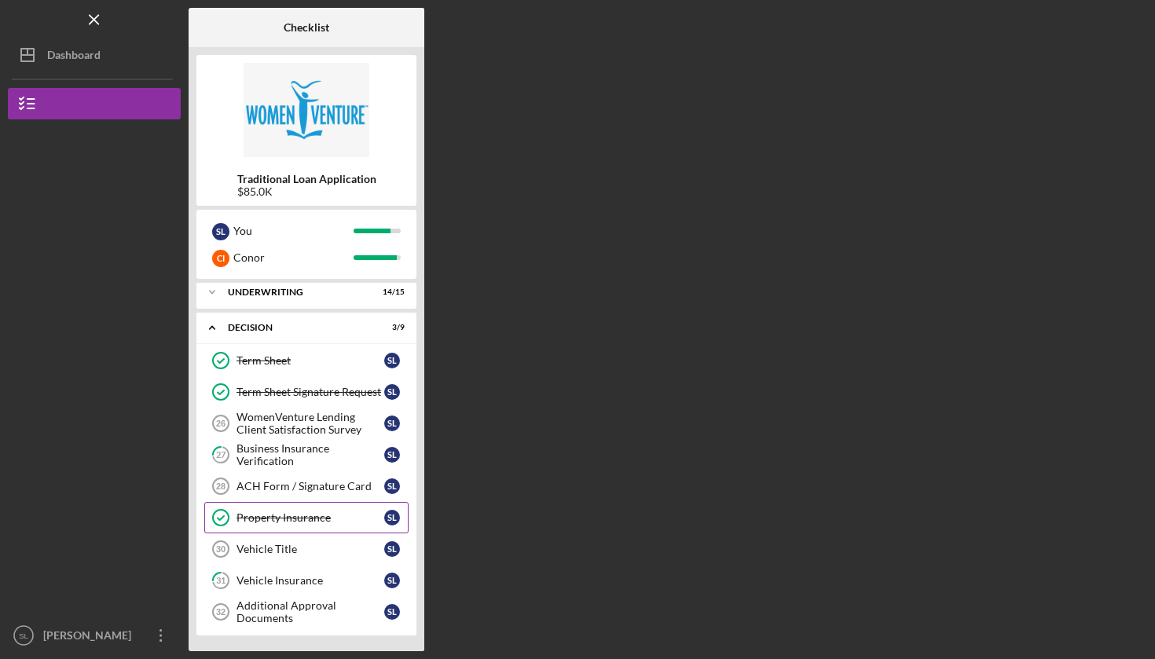
scroll to position [183, 0]
click at [301, 452] on div "Business Insurance Verification" at bounding box center [311, 455] width 148 height 25
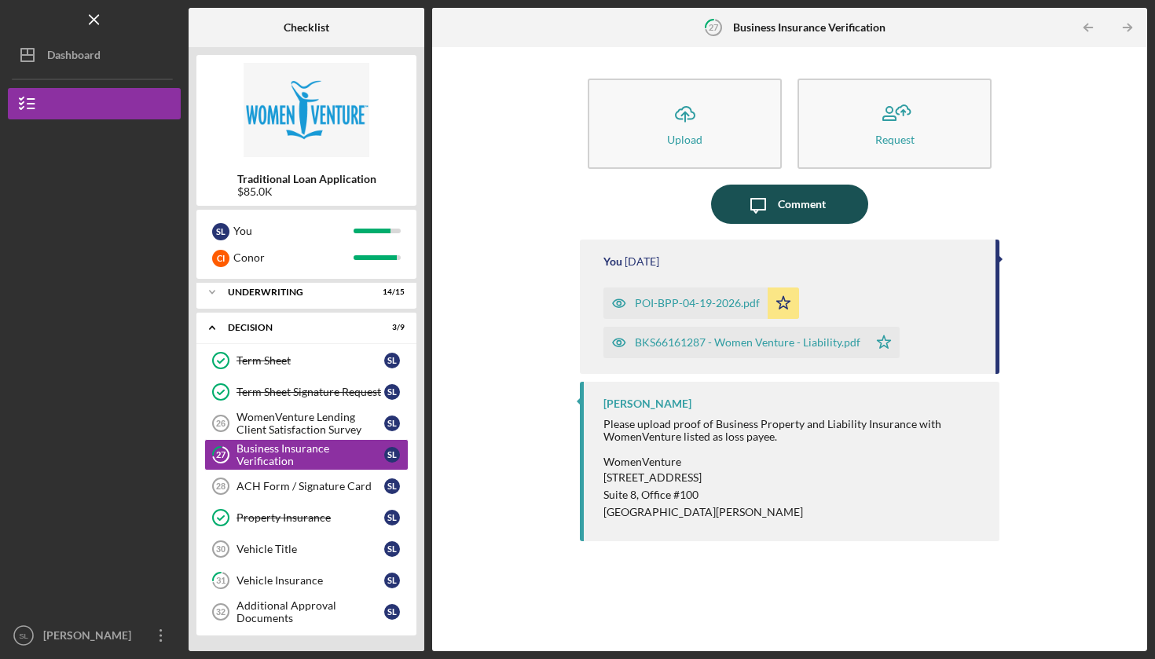
click at [777, 189] on icon "Icon/Message" at bounding box center [758, 204] width 39 height 39
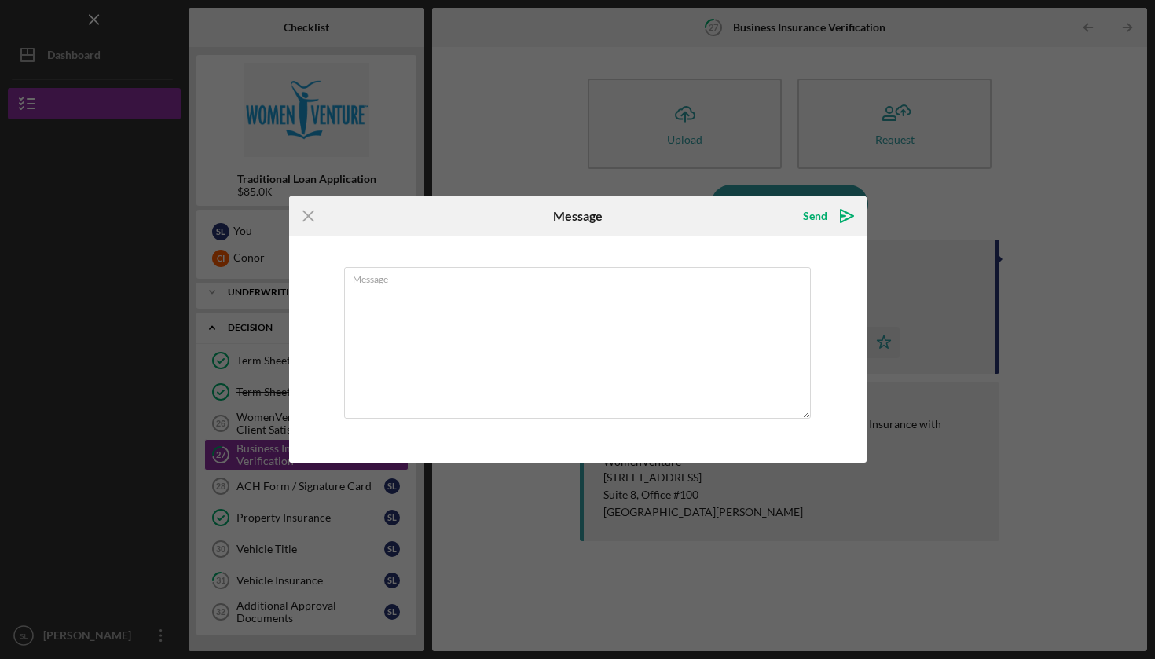
type textarea "H"
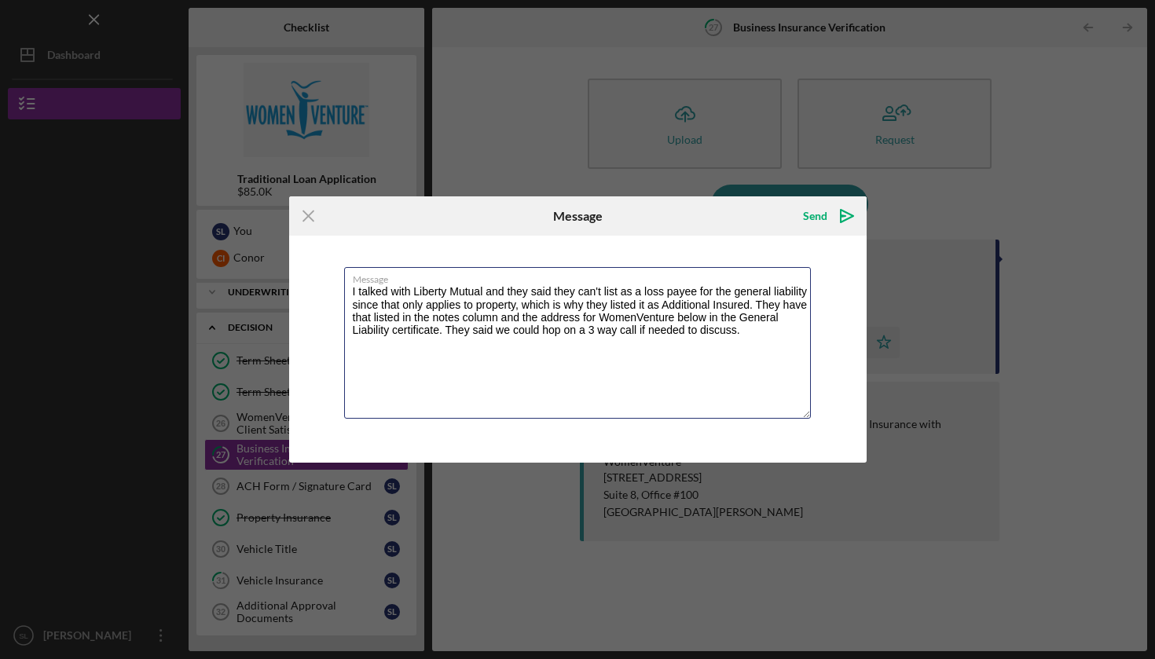
type textarea "I talked with Liberty Mutual and they said they can't list as a loss payee for …"
click at [748, 305] on textarea "I talked with Liberty Mutual and they said they can't list as a loss payee for …" at bounding box center [577, 343] width 467 height 152
drag, startPoint x: 769, startPoint y: 351, endPoint x: 288, endPoint y: 273, distance: 488.1
click at [288, 273] on div "Icon/Menu Close Message Send Icon/icon-invite-send Message I talked with Libert…" at bounding box center [577, 329] width 1155 height 659
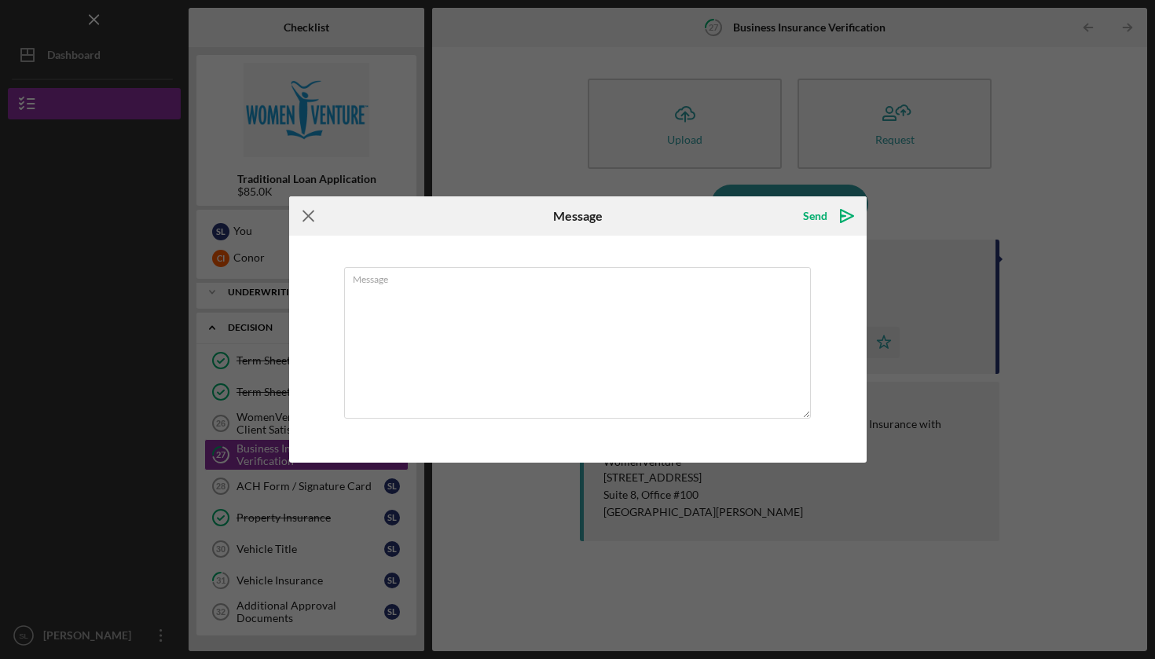
click at [313, 206] on icon "Icon/Menu Close" at bounding box center [308, 215] width 39 height 39
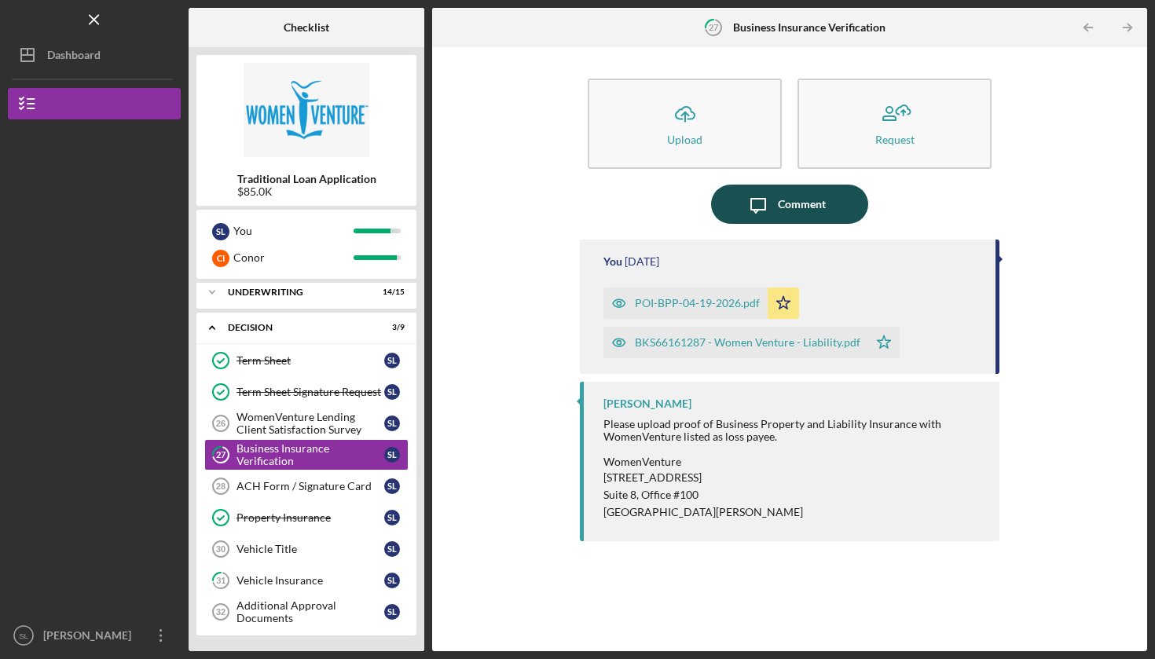
click at [826, 199] on button "Icon/Message Comment" at bounding box center [789, 204] width 157 height 39
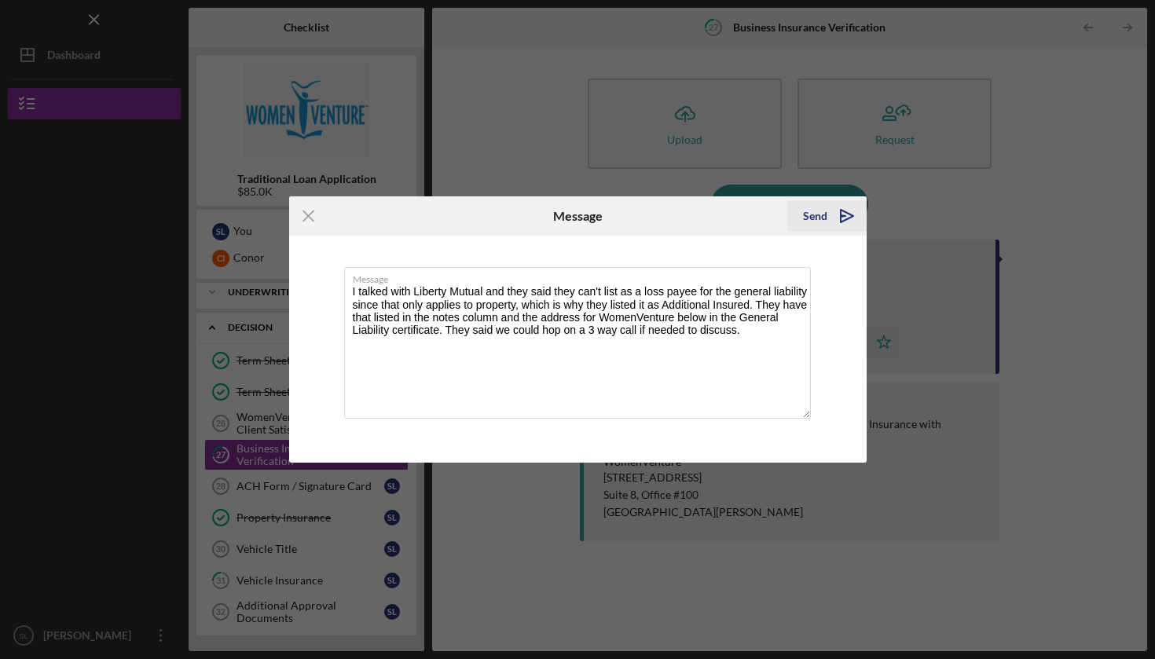
type textarea "I talked with Liberty Mutual and they said they can't list as a loss payee for …"
click at [825, 215] on div "Send" at bounding box center [815, 215] width 24 height 31
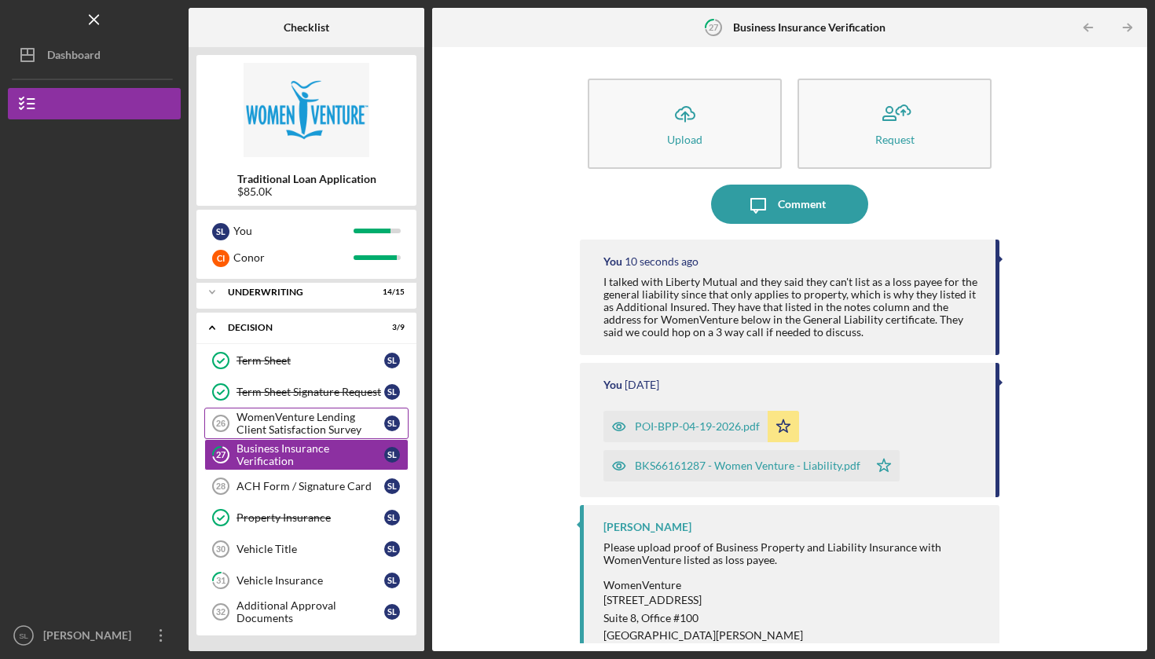
click at [281, 434] on div "WomenVenture Lending Client Satisfaction Survey" at bounding box center [311, 423] width 148 height 25
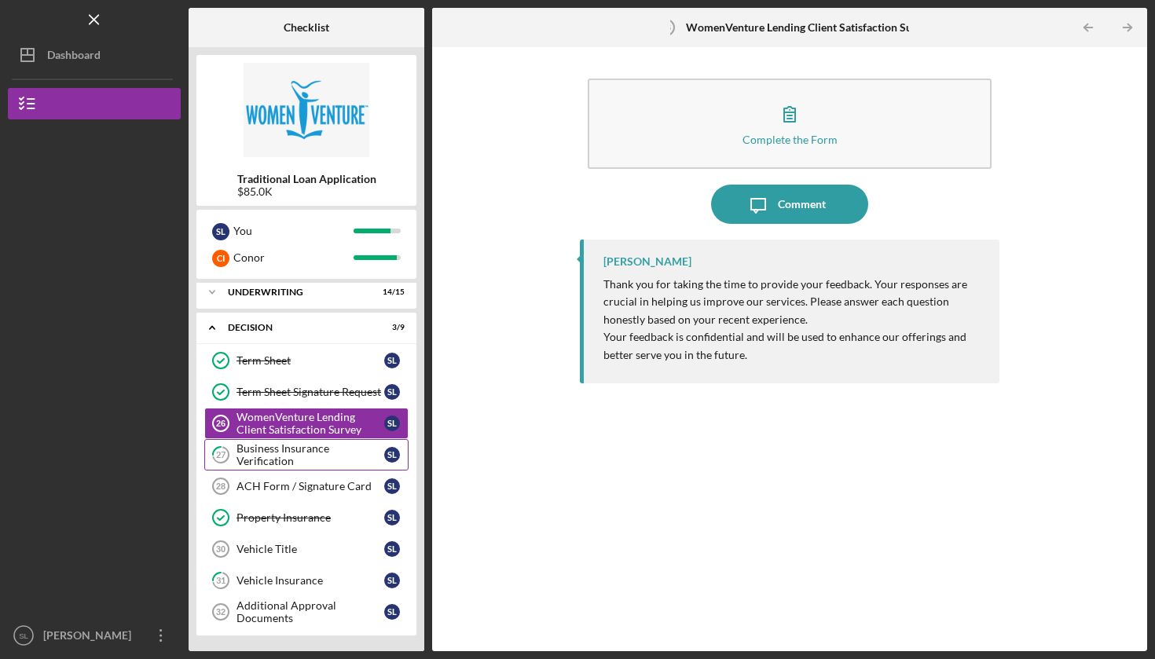
click at [281, 452] on div "Business Insurance Verification" at bounding box center [311, 455] width 148 height 25
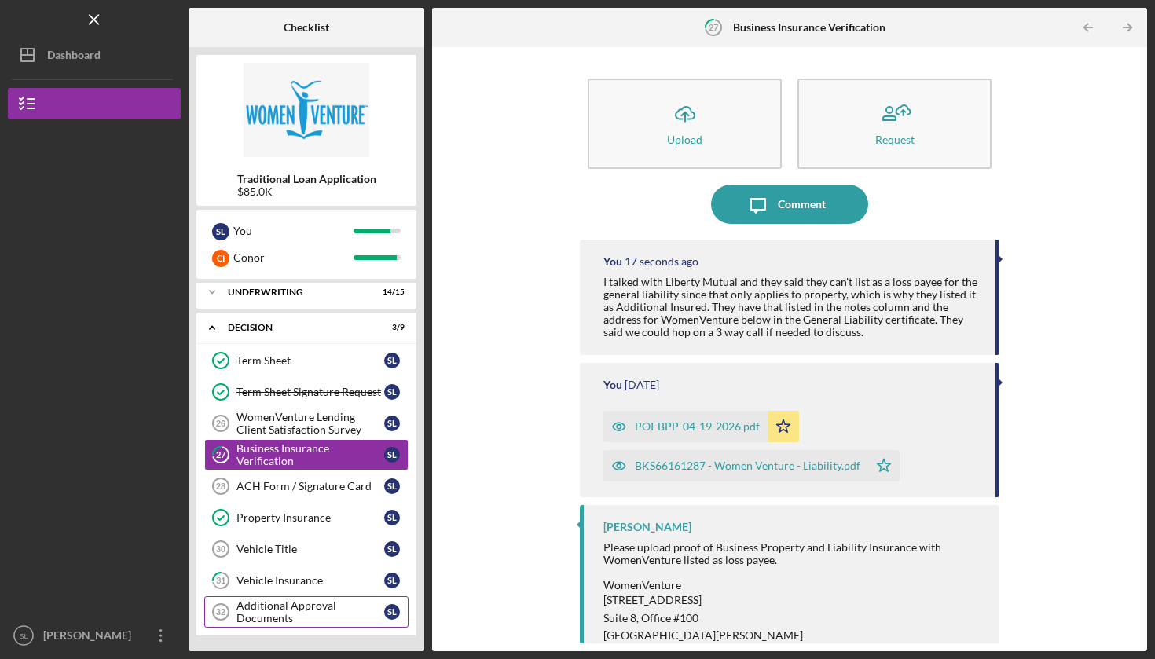
click at [299, 611] on div "Additional Approval Documents" at bounding box center [311, 612] width 148 height 25
